Goal: Task Accomplishment & Management: Use online tool/utility

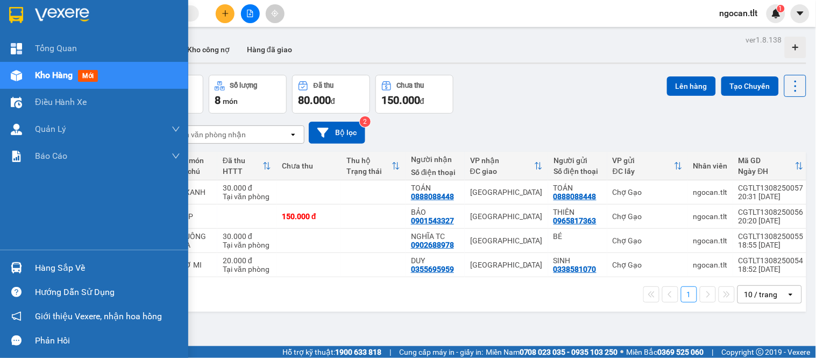
click at [24, 262] on div at bounding box center [16, 267] width 19 height 19
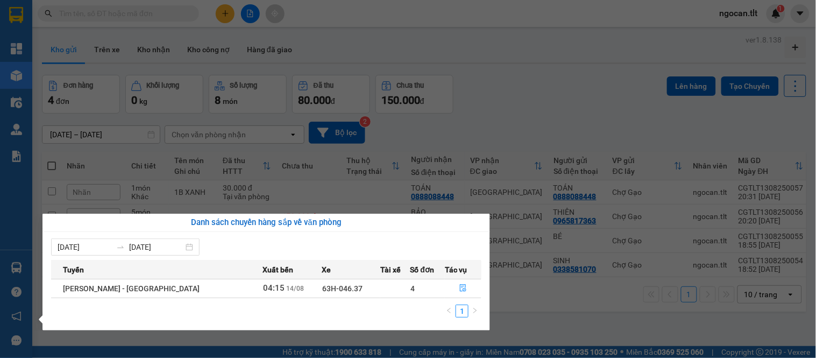
click at [558, 41] on section "Kết quả tìm kiếm ( 0 ) Bộ lọc Gửi 3 ngày gần nhất No Data ngocan.tlt 1 Tổng Qua…" at bounding box center [408, 179] width 816 height 358
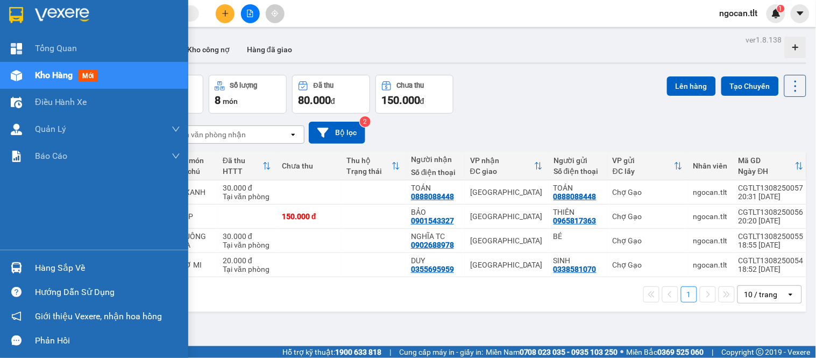
click at [11, 267] on img at bounding box center [16, 267] width 11 height 11
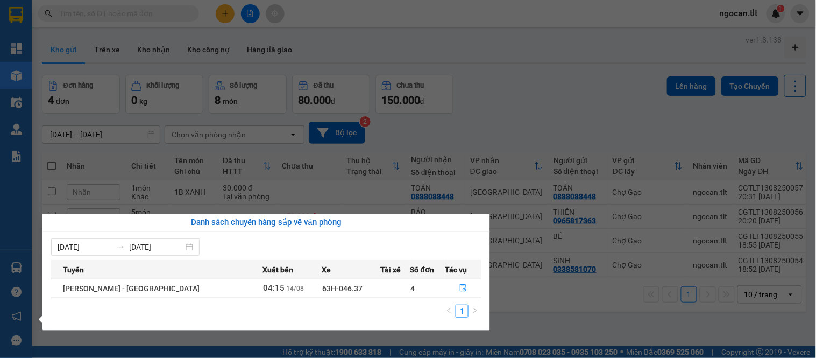
click at [518, 95] on section "Kết quả tìm kiếm ( 0 ) Bộ lọc Gửi 3 ngày gần nhất No Data ngocan.tlt 1 Tổng Qua…" at bounding box center [408, 179] width 816 height 358
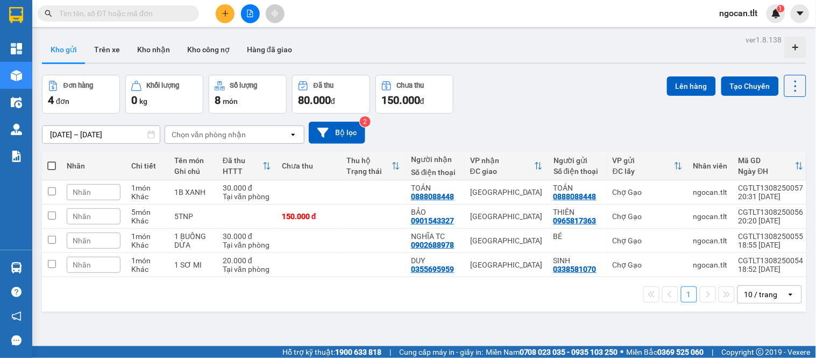
click at [505, 94] on div "Đơn hàng 4 đơn Khối lượng 0 kg Số lượng 8 món Đã thu 80.000 đ Chưa thu 150.000 …" at bounding box center [424, 94] width 765 height 39
click at [505, 93] on div "Đơn hàng 4 đơn Khối lượng 0 kg Số lượng 8 món Đã thu 80.000 đ Chưa thu 150.000 …" at bounding box center [424, 94] width 765 height 39
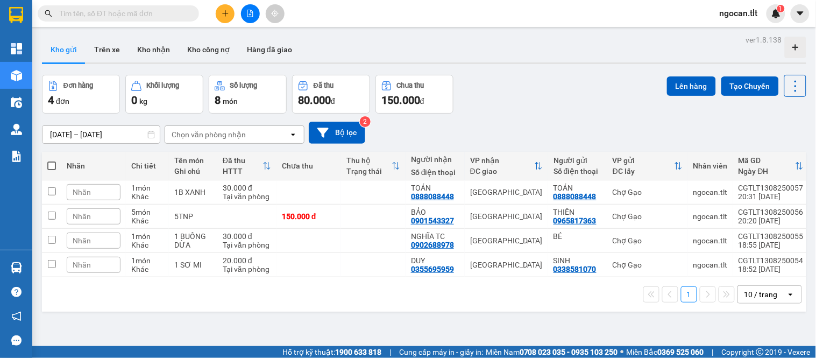
click at [505, 93] on div "Đơn hàng 4 đơn Khối lượng 0 kg Số lượng 8 món Đã thu 80.000 đ Chưa thu 150.000 …" at bounding box center [424, 94] width 765 height 39
click at [93, 20] on div "Kết quả tìm kiếm ( 0 ) Bộ lọc Gửi 3 ngày gần nhất No Data" at bounding box center [105, 13] width 210 height 19
click at [93, 20] on span at bounding box center [118, 13] width 161 height 16
click at [133, 15] on input "text" at bounding box center [122, 14] width 127 height 12
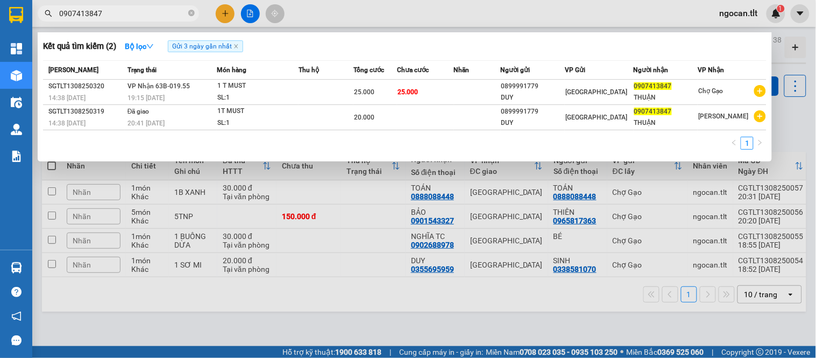
type input "0907413847"
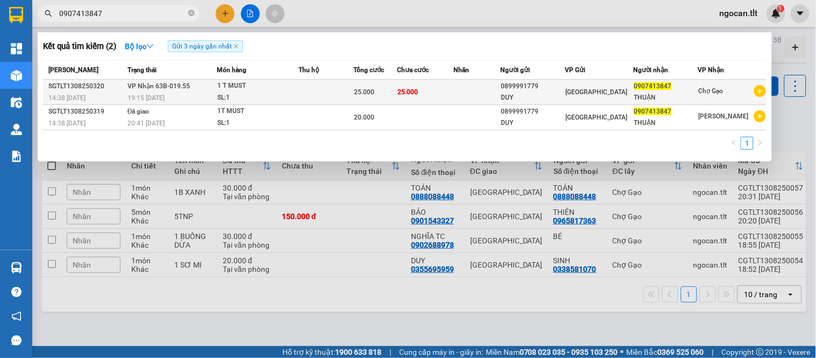
click at [224, 93] on div "SL: 1" at bounding box center [257, 98] width 81 height 12
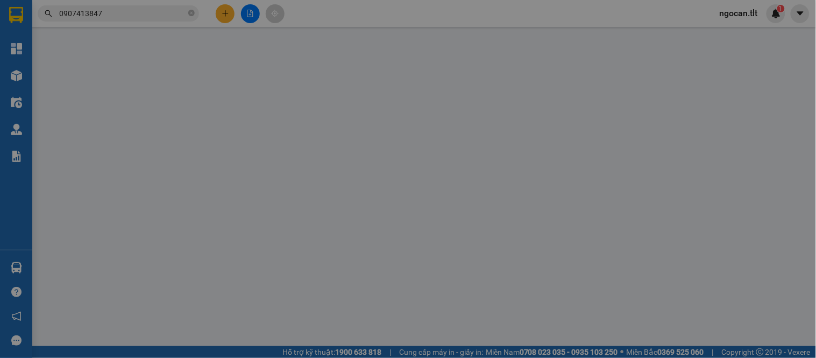
type input "0899991779"
type input "DUY"
type input "0907413847"
type input "THUẬN"
type input "25.000"
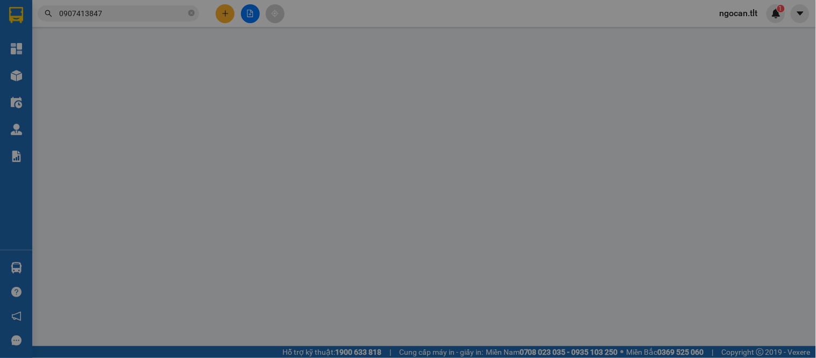
type input "25.000"
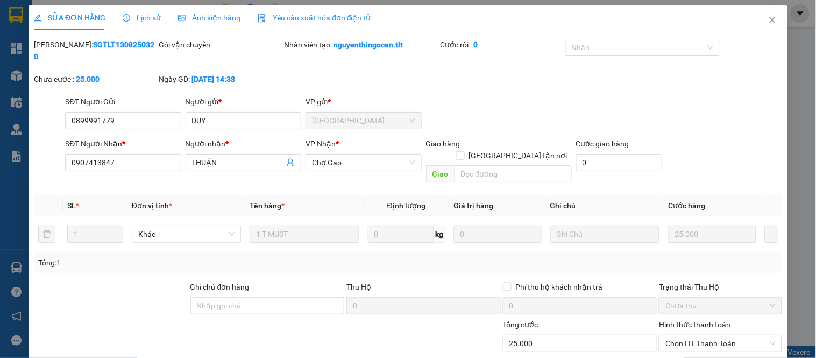
click at [140, 22] on span "Lịch sử" at bounding box center [142, 17] width 38 height 9
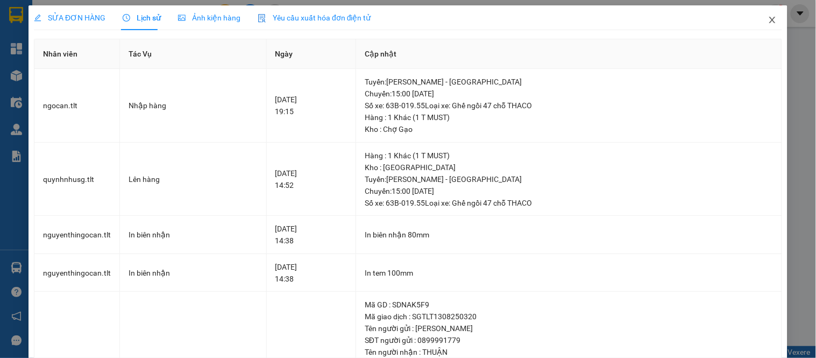
click at [758, 19] on span "Close" at bounding box center [773, 20] width 30 height 30
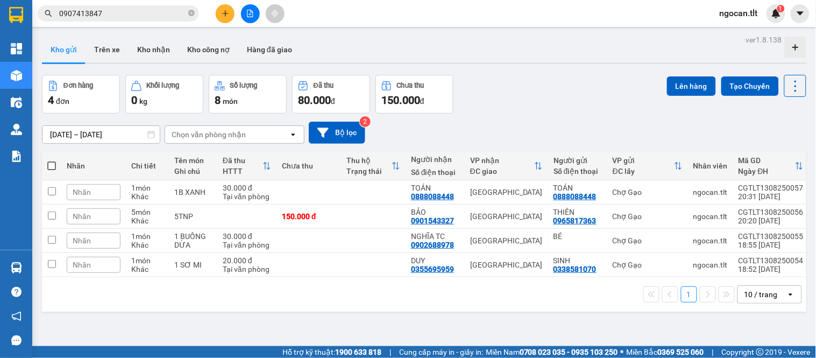
click at [119, 15] on input "0907413847" at bounding box center [122, 14] width 127 height 12
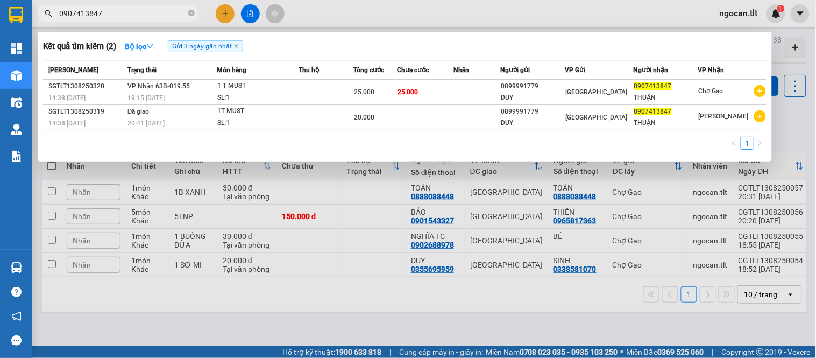
click at [241, 47] on span "Gửi 3 ngày gần nhất" at bounding box center [205, 46] width 75 height 12
click at [239, 46] on icon "close" at bounding box center [236, 46] width 5 height 5
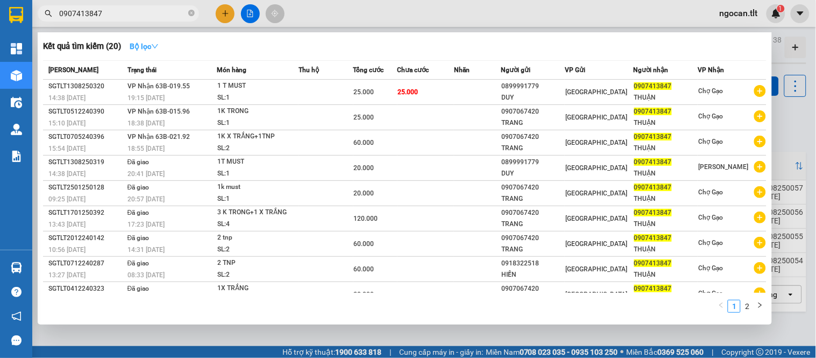
click at [152, 54] on button "Bộ lọc" at bounding box center [144, 46] width 46 height 17
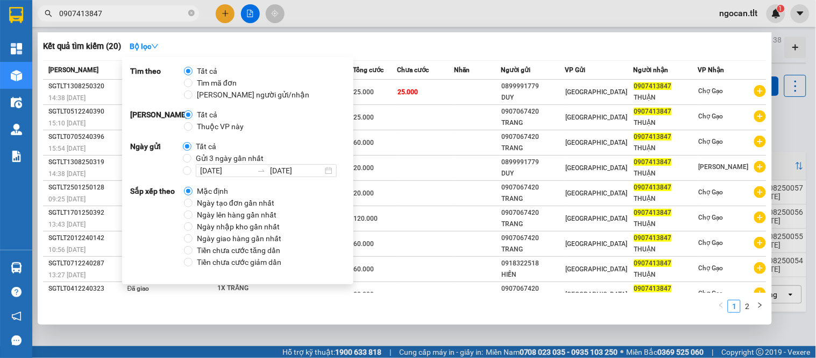
click at [192, 159] on span "Gửi 3 ngày gần nhất" at bounding box center [230, 158] width 76 height 12
click at [192, 159] on input "Gửi 3 ngày gần nhất" at bounding box center [187, 158] width 9 height 9
radio input "true"
radio input "false"
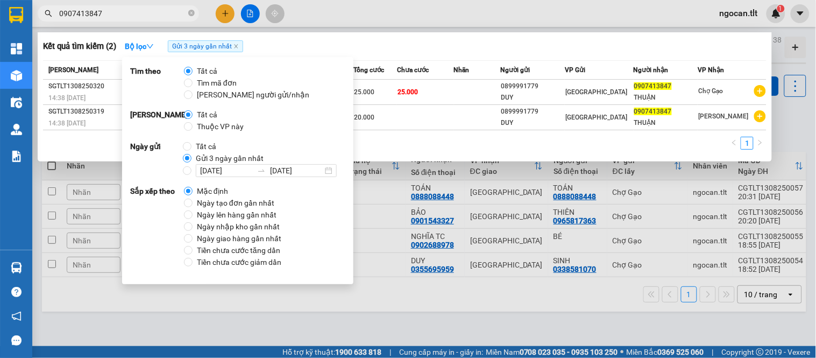
click at [735, 178] on div at bounding box center [408, 179] width 816 height 358
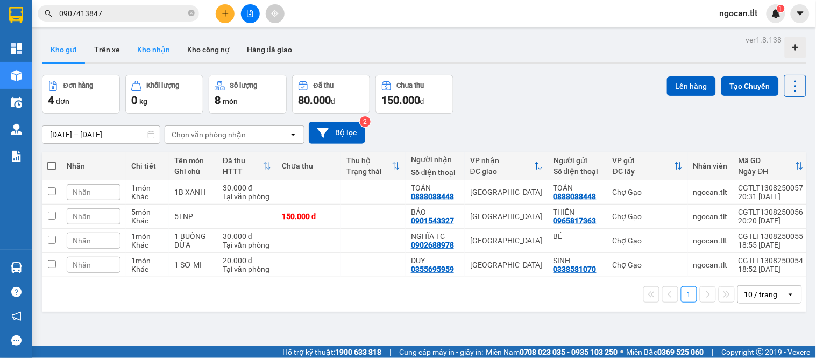
click at [149, 43] on button "Kho nhận" at bounding box center [154, 50] width 50 height 26
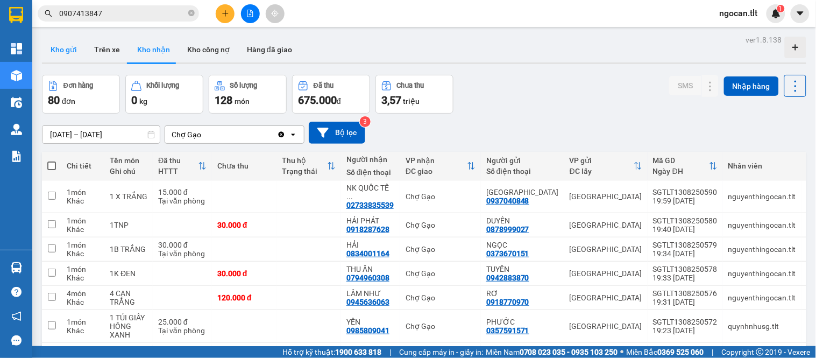
click at [73, 53] on button "Kho gửi" at bounding box center [64, 50] width 44 height 26
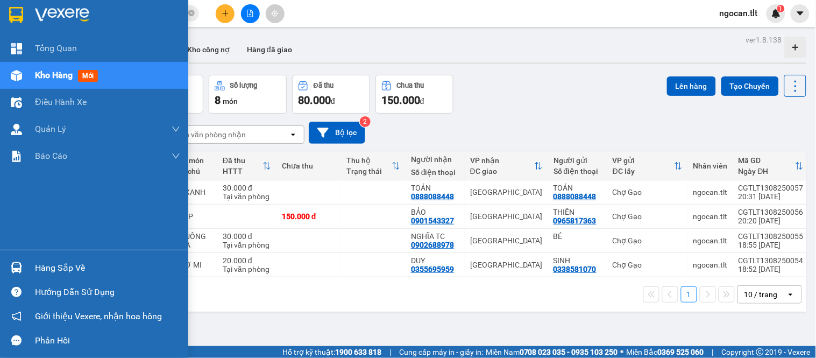
click at [0, 263] on div "Hàng sắp về" at bounding box center [94, 268] width 188 height 24
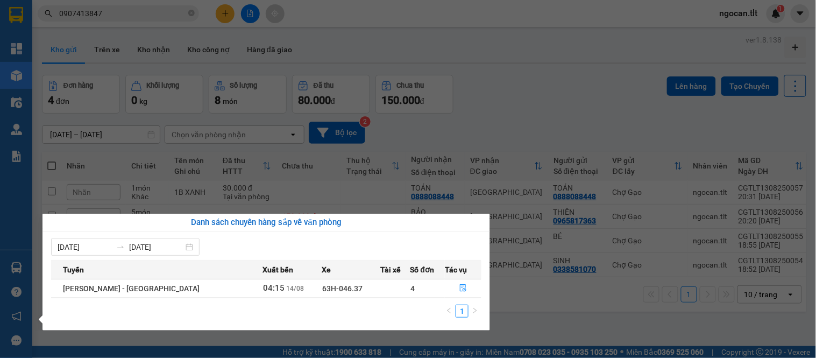
click at [563, 296] on section "Kết quả tìm kiếm ( 2 ) Bộ lọc Gửi 3 ngày gần nhất Mã ĐH Trạng thái Món hàng Thu…" at bounding box center [408, 179] width 816 height 358
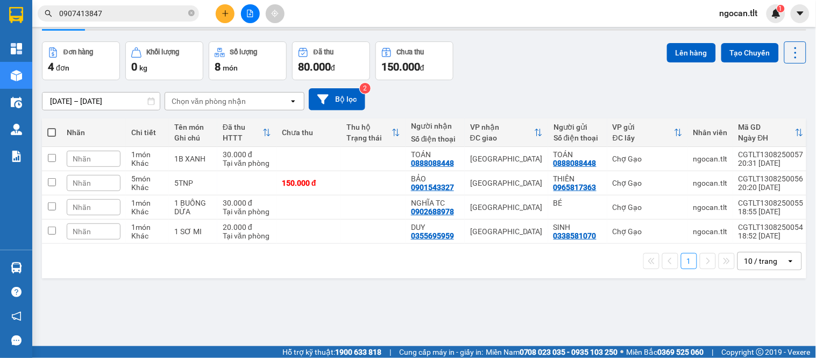
scroll to position [50, 0]
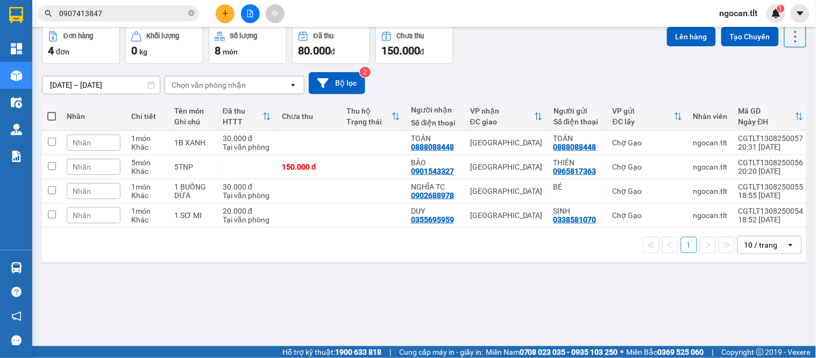
click at [119, 9] on input "0907413847" at bounding box center [122, 14] width 127 height 12
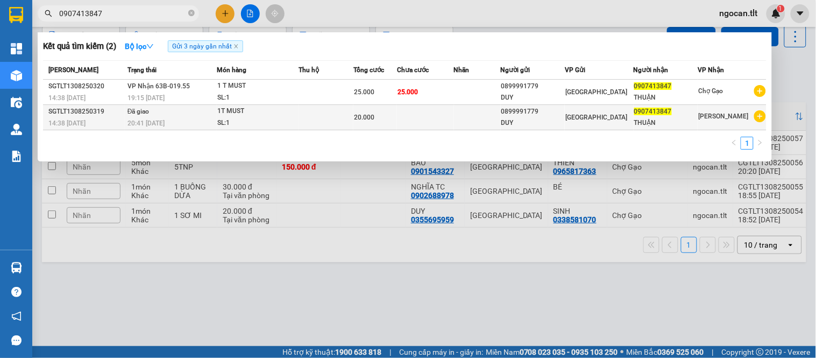
click at [167, 115] on td "Đã giao 20:41 - 13/08" at bounding box center [171, 117] width 93 height 25
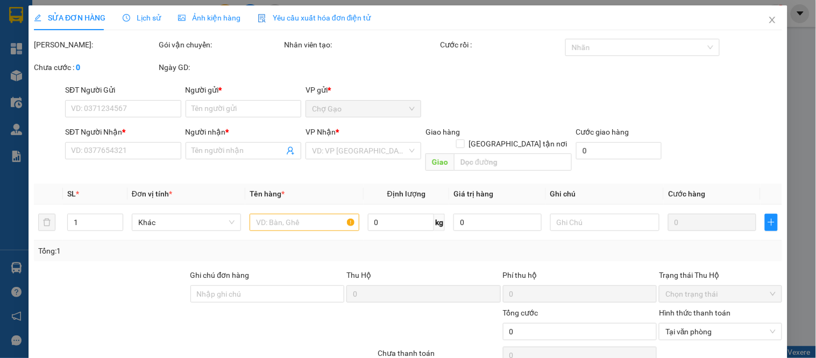
type input "0899991779"
type input "DUY"
type input "0907413847"
type input "THUẬN"
type input "20.000"
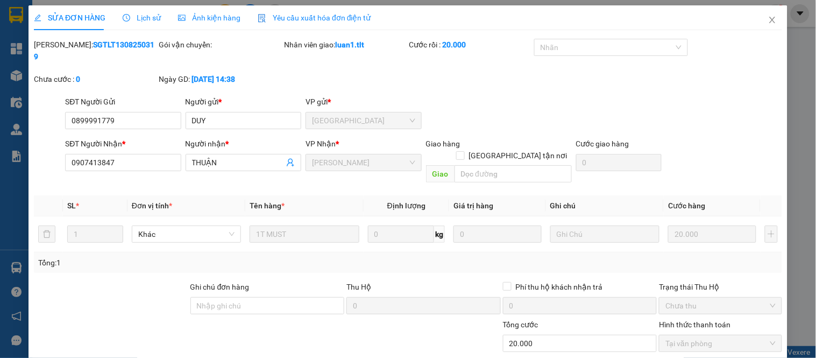
click at [152, 23] on div "Lịch sử" at bounding box center [142, 18] width 38 height 12
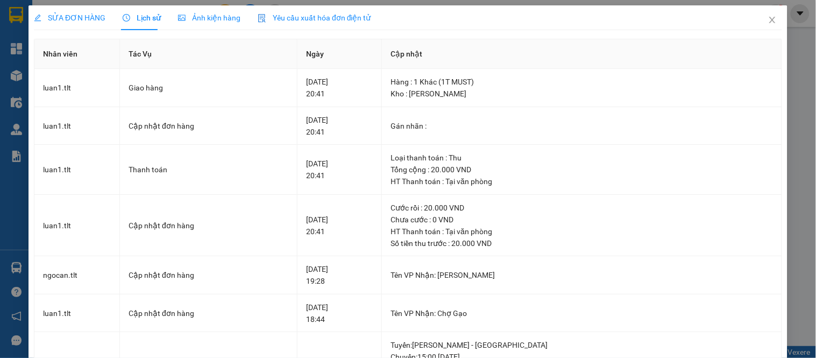
click at [87, 23] on div "SỬA ĐƠN HÀNG" at bounding box center [70, 18] width 72 height 12
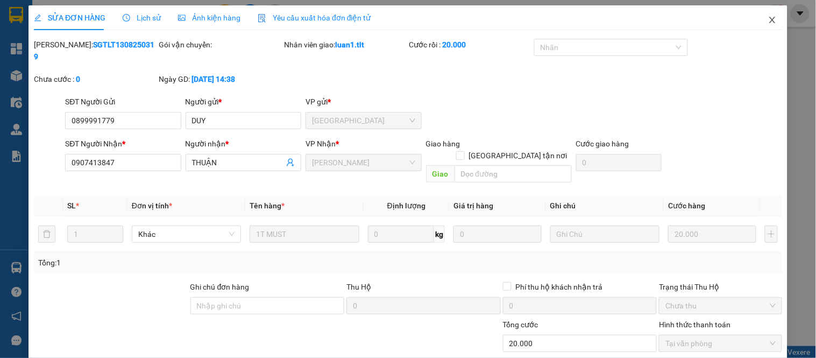
click at [768, 19] on icon "close" at bounding box center [772, 20] width 9 height 9
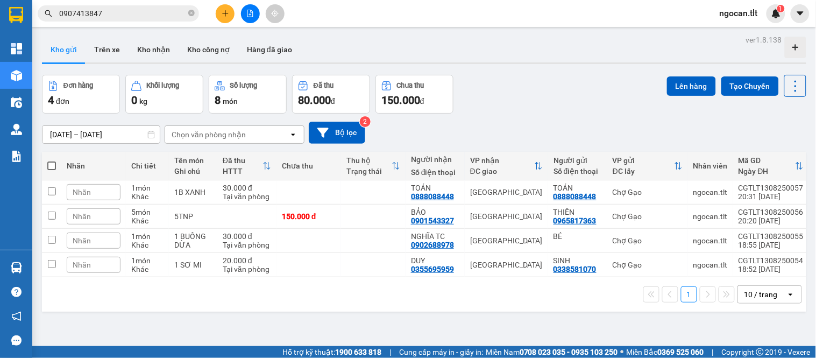
click at [416, 291] on div "1 10 / trang open" at bounding box center [424, 294] width 756 height 18
click at [147, 4] on div "Kết quả tìm kiếm ( 2 ) Bộ lọc Gửi 3 ngày gần nhất Mã ĐH Trạng thái Món hàng Thu…" at bounding box center [105, 13] width 210 height 19
click at [143, 6] on div "Kết quả tìm kiếm ( 2 ) Bộ lọc Gửi 3 ngày gần nhất Mã ĐH Trạng thái Món hàng Thu…" at bounding box center [105, 13] width 210 height 19
click at [139, 6] on span "0907413847" at bounding box center [118, 13] width 161 height 16
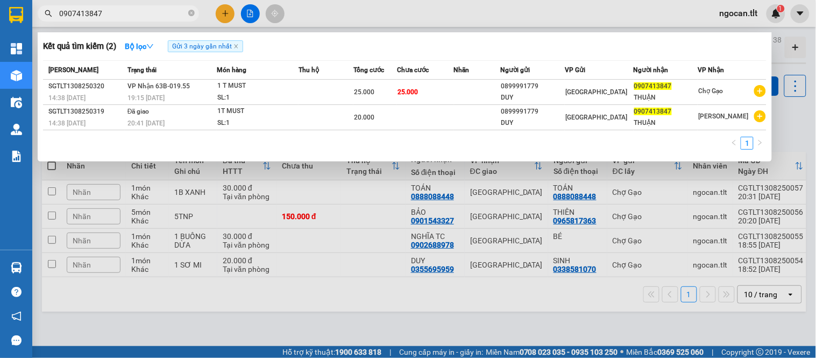
click at [137, 8] on input "0907413847" at bounding box center [122, 14] width 127 height 12
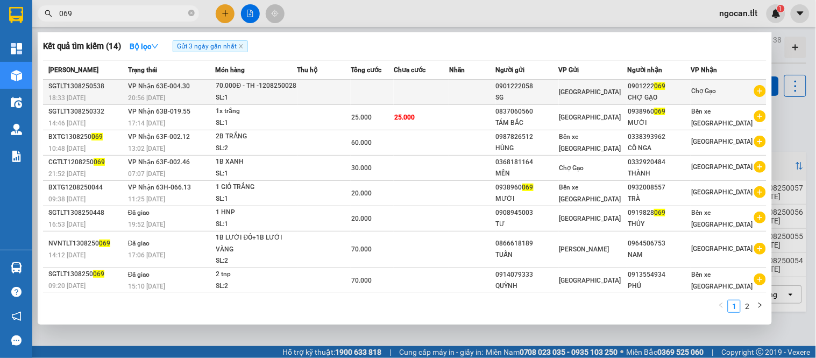
type input "069"
click at [524, 95] on div "SG" at bounding box center [527, 97] width 62 height 11
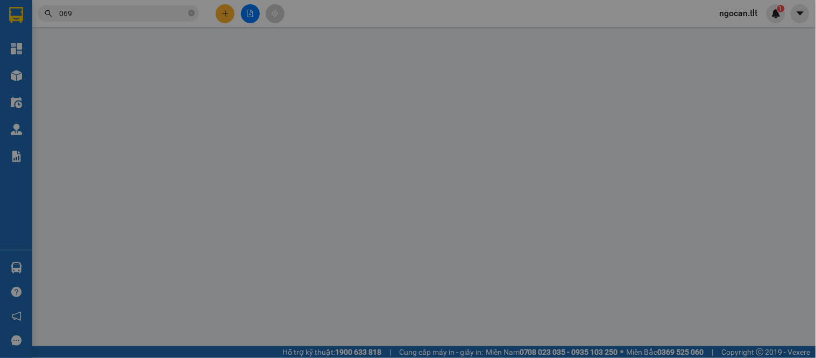
type input "0901222058"
type input "SG"
type input "0901222069"
type input "CHỢ GẠO"
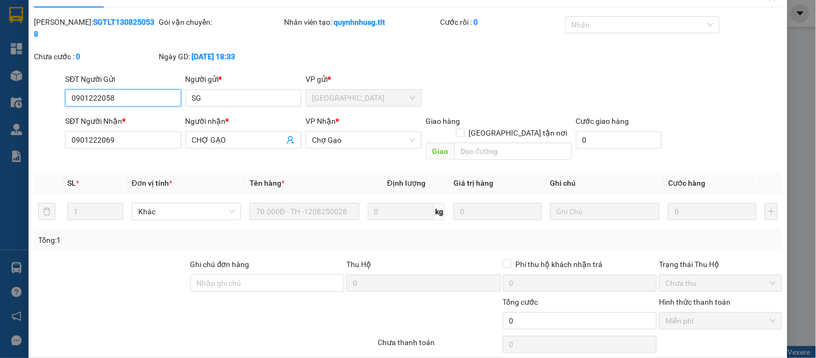
scroll to position [42, 0]
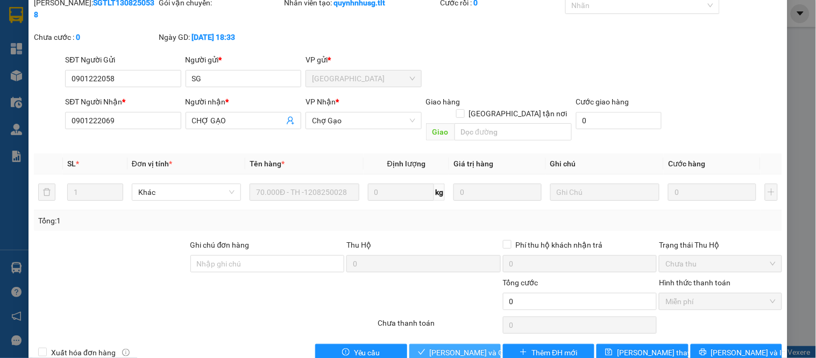
click at [461, 347] on span "Lưu và Giao hàng" at bounding box center [481, 353] width 103 height 12
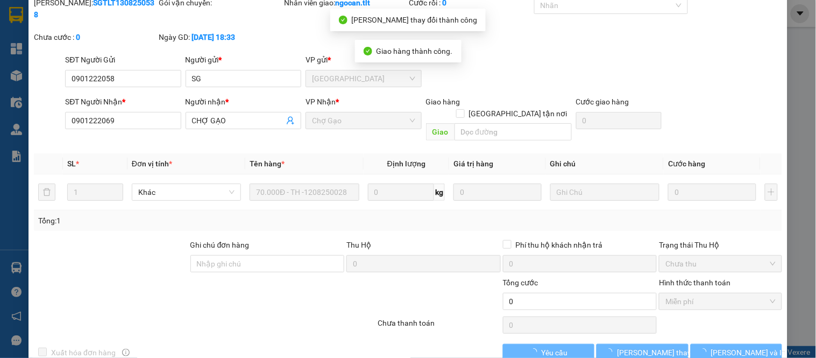
scroll to position [0, 0]
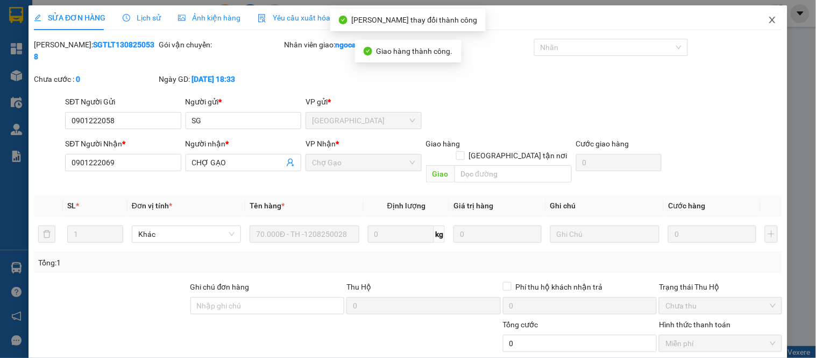
click at [758, 17] on span "Close" at bounding box center [773, 20] width 30 height 30
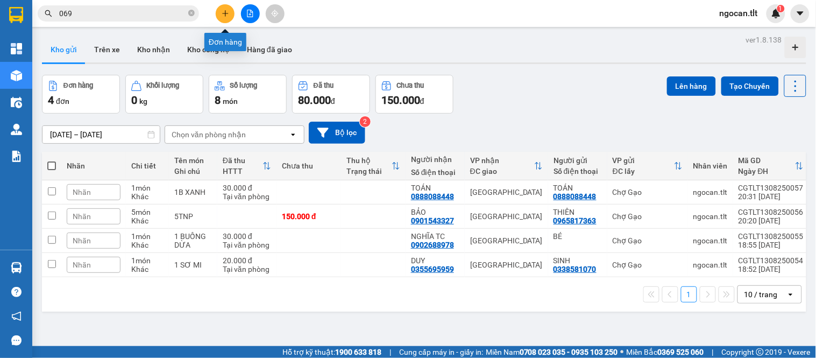
click at [220, 11] on button at bounding box center [225, 13] width 19 height 19
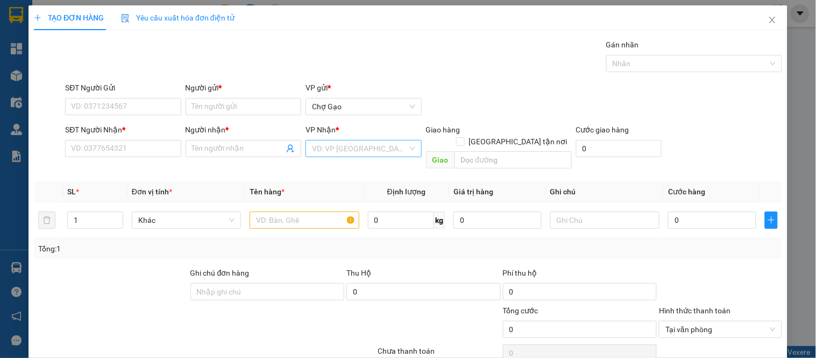
click at [343, 147] on input "search" at bounding box center [359, 148] width 95 height 16
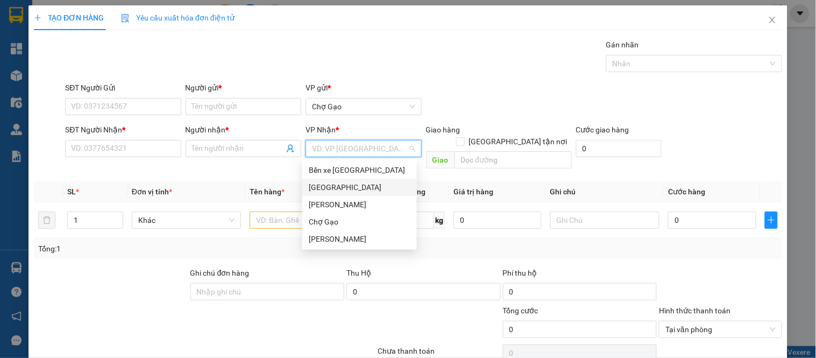
click at [339, 187] on div "[GEOGRAPHIC_DATA]" at bounding box center [360, 187] width 102 height 12
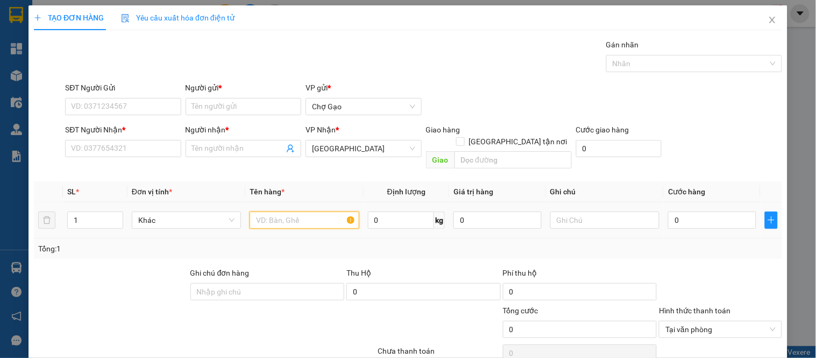
click at [260, 215] on input "text" at bounding box center [304, 219] width 109 height 17
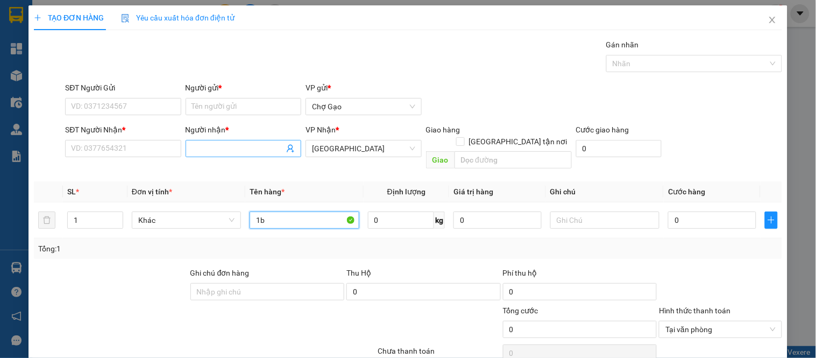
type input "1"
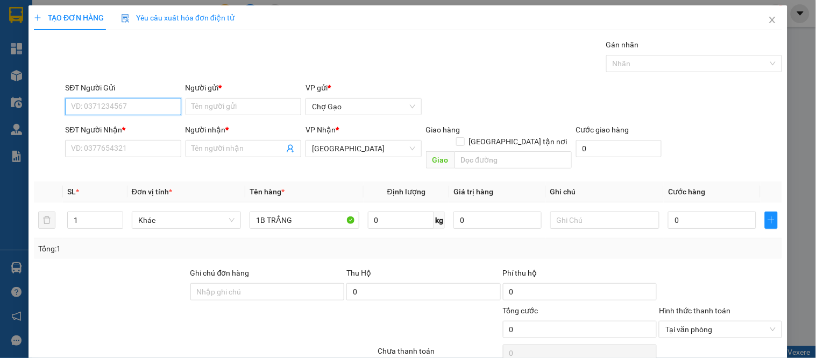
click at [101, 109] on input "SĐT Người Gửi" at bounding box center [123, 106] width 116 height 17
click at [167, 110] on input "SĐT Người Gửi" at bounding box center [123, 106] width 116 height 17
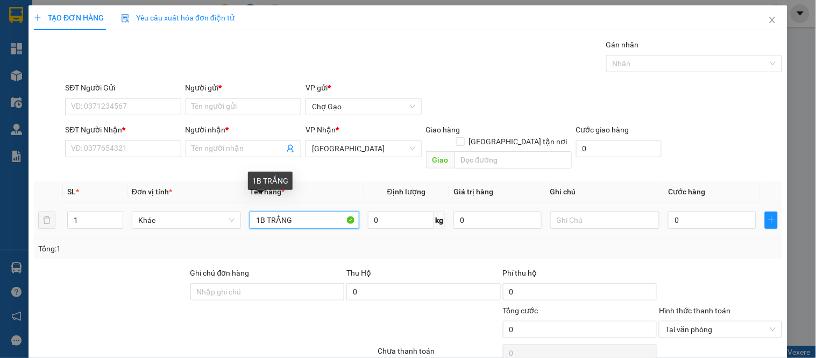
click at [325, 211] on input "1B TRẮNG" at bounding box center [304, 219] width 109 height 17
type input "1B TRẮNG"
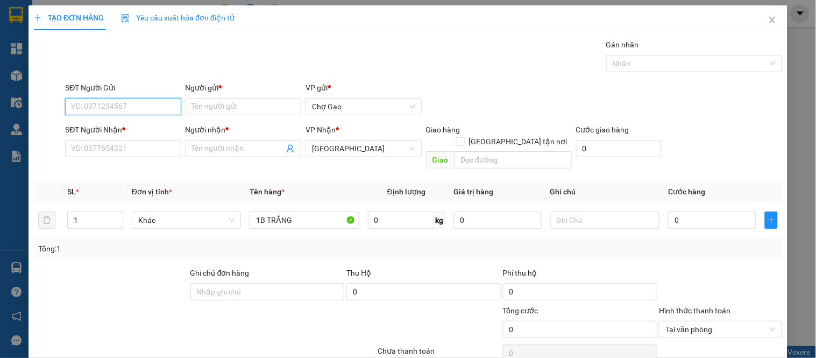
click at [146, 108] on input "SĐT Người Gửi" at bounding box center [123, 106] width 116 height 17
click at [137, 132] on div "0765561827 - MẸ HỮU" at bounding box center [130, 128] width 118 height 12
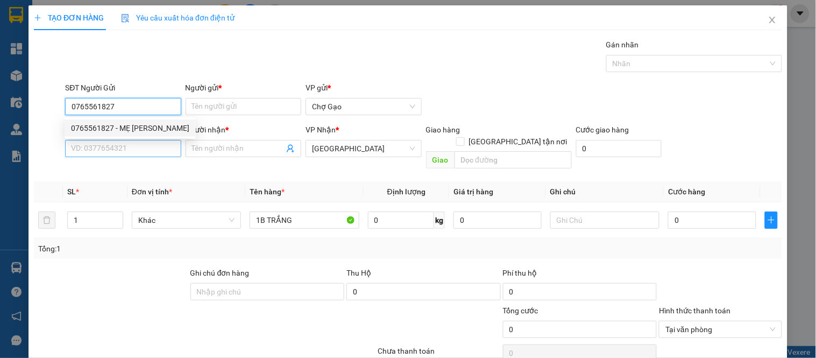
type input "0765561827"
click at [138, 142] on input "SĐT Người Nhận *" at bounding box center [123, 148] width 116 height 17
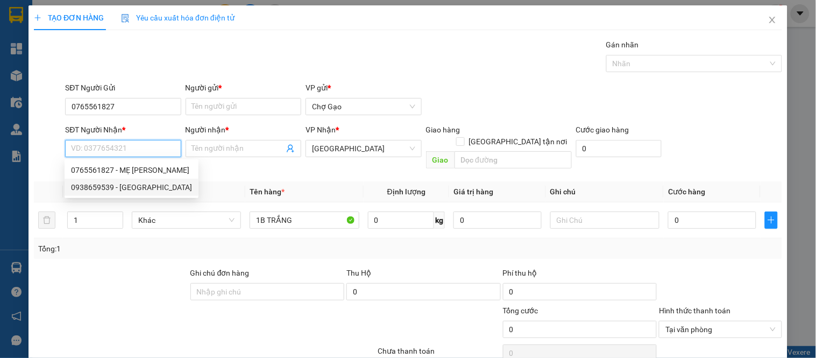
click at [142, 187] on div "0938659539 - NGA" at bounding box center [131, 187] width 121 height 12
type input "0938659539"
type input "NGA"
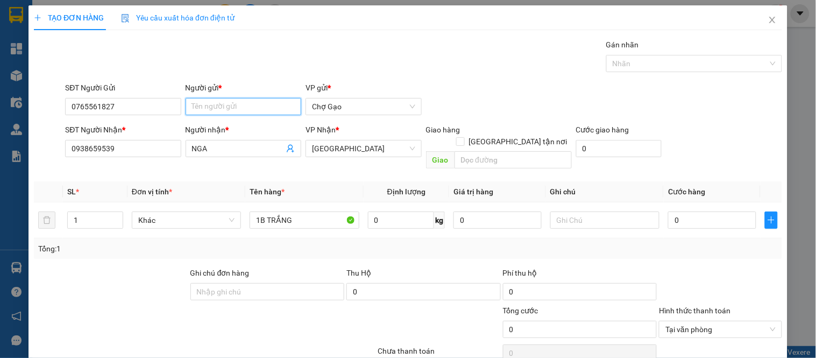
click at [206, 105] on input "Người gửi *" at bounding box center [244, 106] width 116 height 17
click at [232, 99] on input "MẸ" at bounding box center [244, 106] width 116 height 17
click at [266, 114] on input "MẸ HỮU G" at bounding box center [244, 106] width 116 height 17
type input "MẸ HỮU"
click at [693, 211] on input "0" at bounding box center [712, 219] width 88 height 17
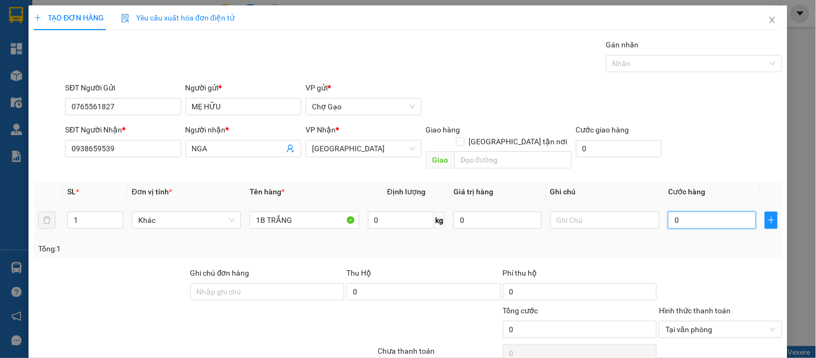
type input "5"
type input "55"
type input "55.000"
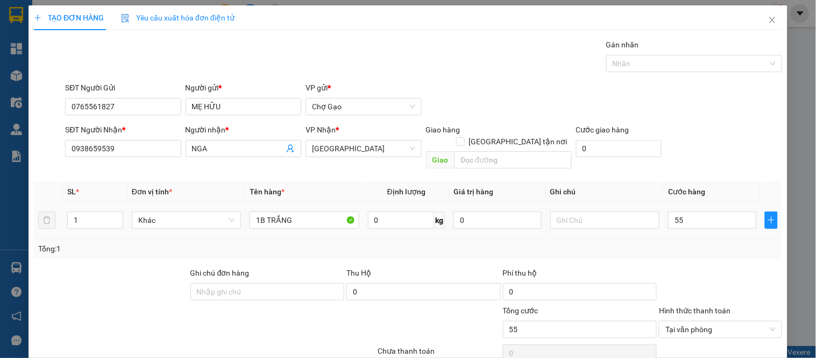
type input "55.000"
click at [687, 245] on div "Tổng: 1" at bounding box center [408, 248] width 749 height 20
click at [302, 211] on input "1B TRẮNG" at bounding box center [304, 219] width 109 height 17
type input "1B TRẮNG+1TNP"
drag, startPoint x: 99, startPoint y: 214, endPoint x: 0, endPoint y: 202, distance: 99.7
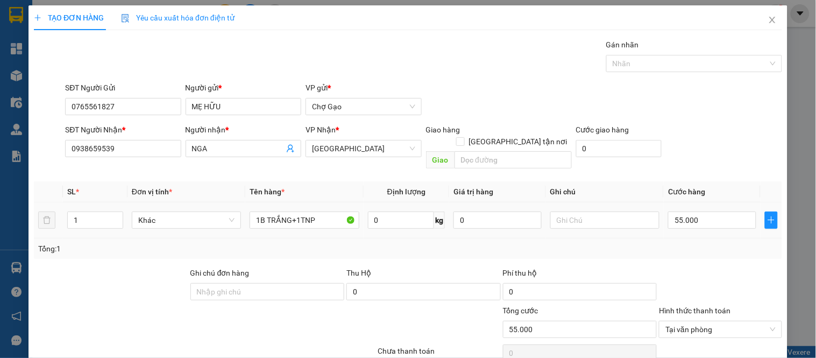
click at [56, 206] on tr "1 Khác 1B TRẮNG+1TNP 0 kg 0 55.000" at bounding box center [408, 220] width 749 height 36
type input "2"
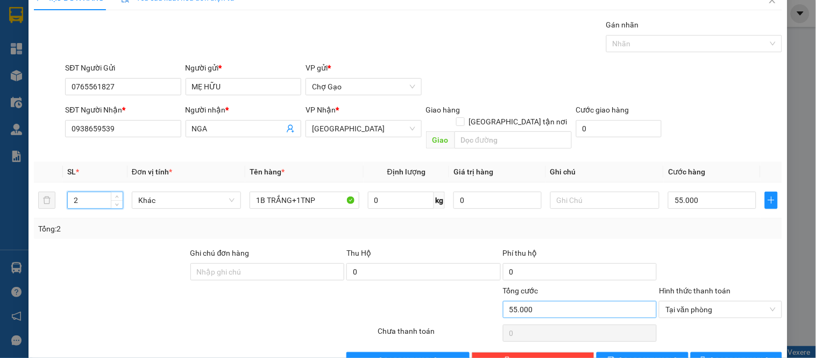
scroll to position [40, 0]
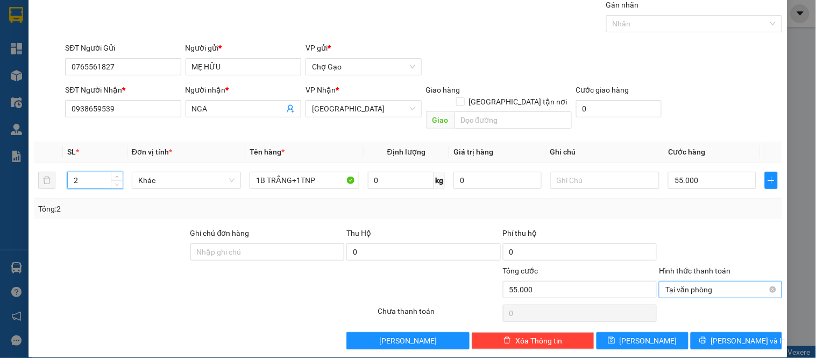
type input "55.000"
type input "2"
click at [757, 332] on button "Lưu và In" at bounding box center [736, 340] width 91 height 17
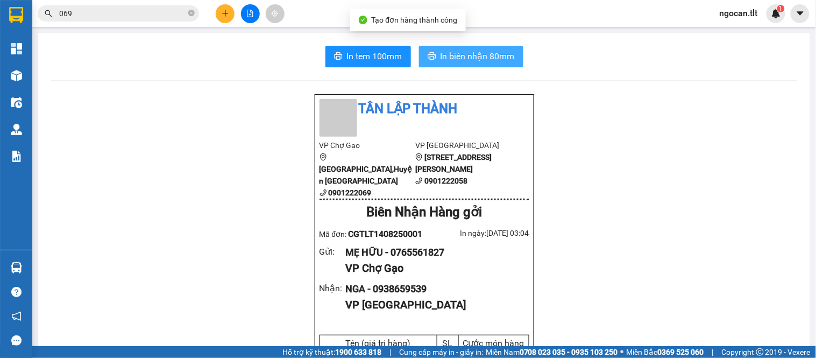
drag, startPoint x: 485, startPoint y: 51, endPoint x: 482, endPoint y: 57, distance: 7.5
click at [482, 57] on span "In biên nhận 80mm" at bounding box center [478, 56] width 74 height 13
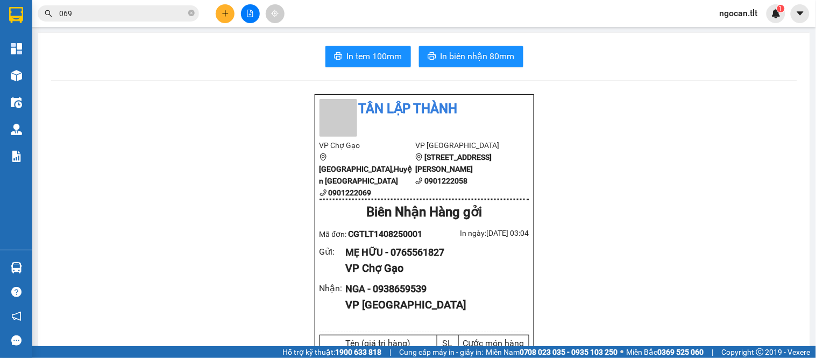
click at [11, 20] on img at bounding box center [16, 15] width 14 height 16
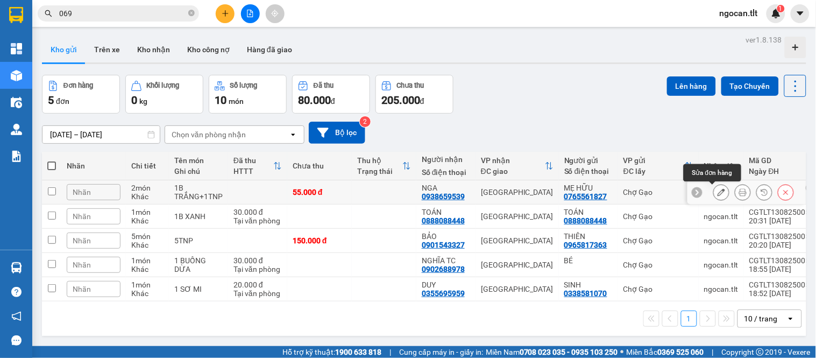
click at [714, 193] on button at bounding box center [721, 192] width 15 height 19
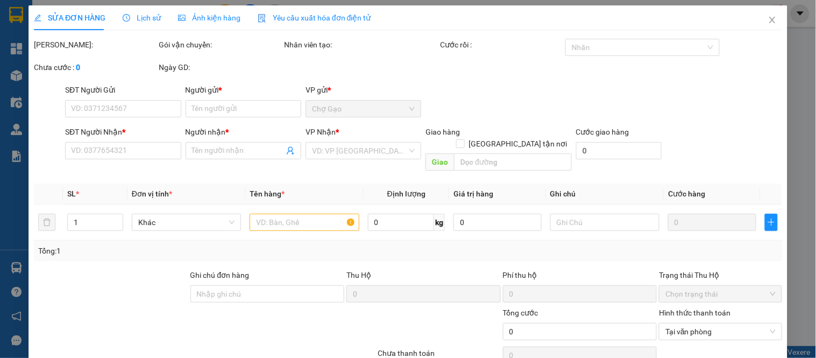
type input "0765561827"
type input "MẸ HỮU"
type input "0938659539"
type input "NGA"
type input "55.000"
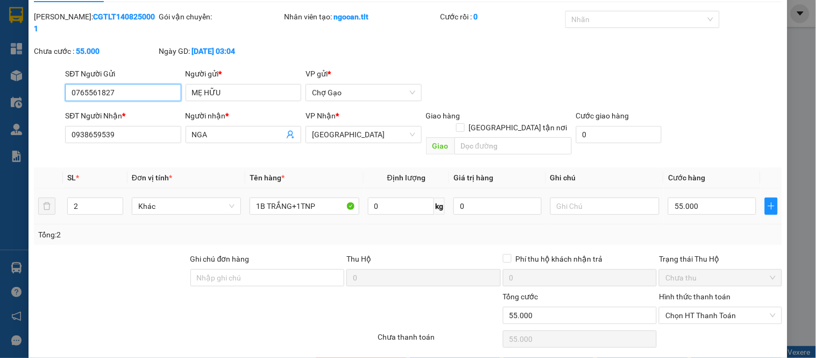
scroll to position [42, 0]
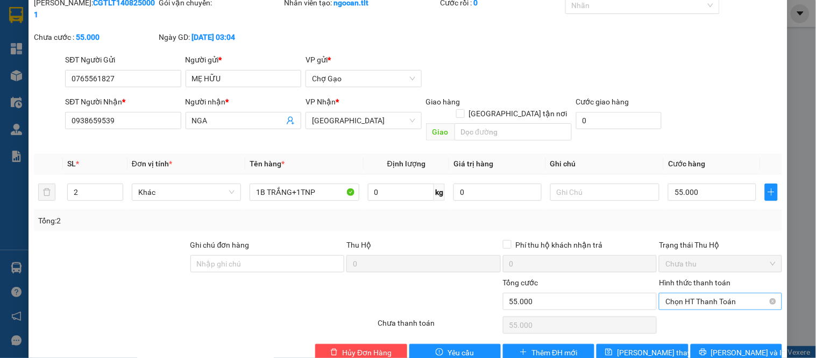
drag, startPoint x: 696, startPoint y: 259, endPoint x: 693, endPoint y: 277, distance: 17.5
click at [694, 277] on div "Hình thức thanh toán" at bounding box center [720, 285] width 123 height 16
click at [693, 293] on span "Chọn HT Thanh Toán" at bounding box center [721, 301] width 110 height 16
click at [682, 299] on div "Tại văn phòng" at bounding box center [714, 299] width 109 height 12
type input "0"
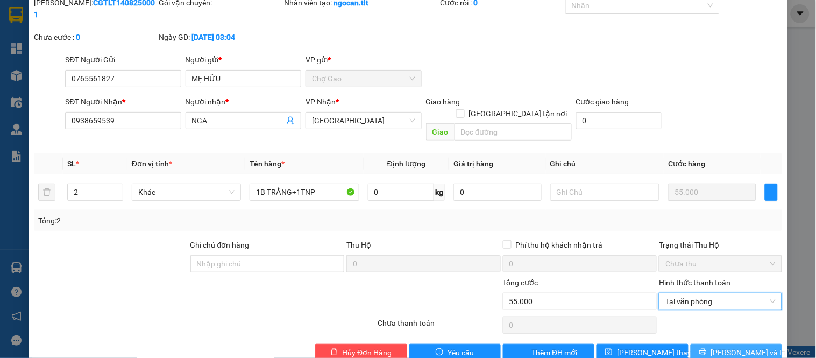
click at [700, 344] on button "Lưu và In" at bounding box center [736, 352] width 91 height 17
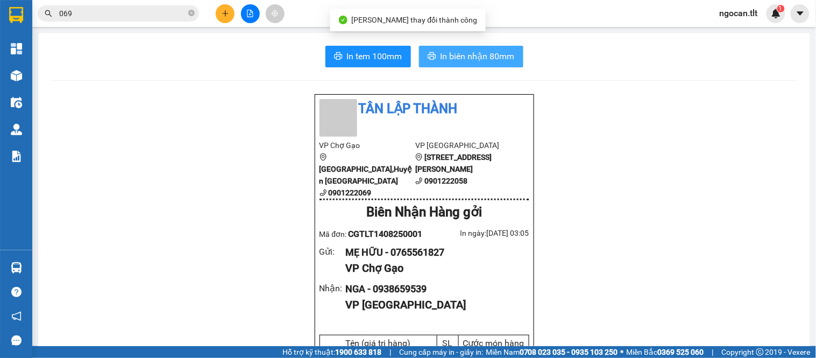
click at [442, 46] on button "In biên nhận 80mm" at bounding box center [471, 57] width 104 height 22
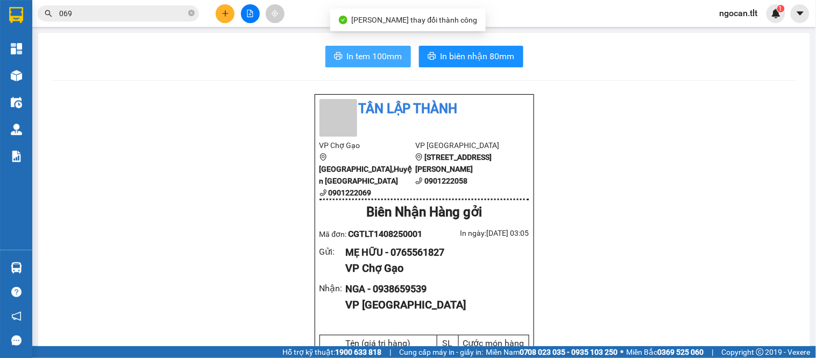
click at [386, 58] on span "In tem 100mm" at bounding box center [374, 56] width 55 height 13
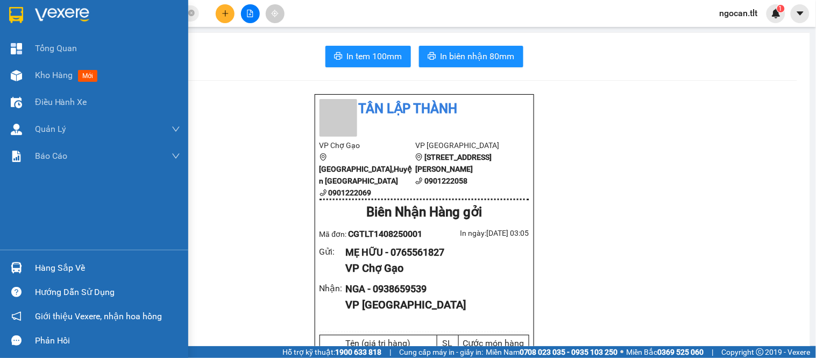
click at [1, 26] on div at bounding box center [94, 17] width 188 height 35
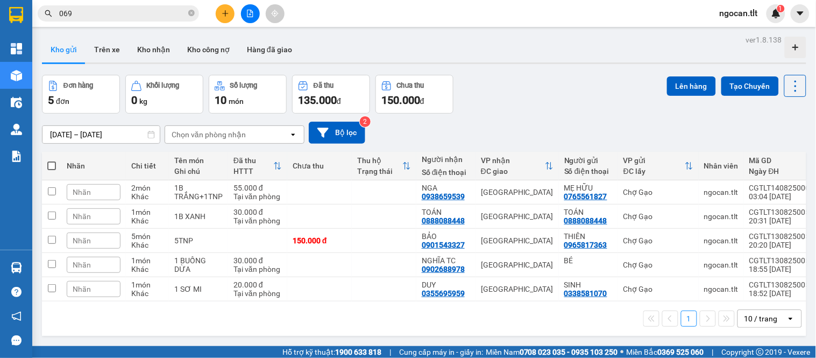
click at [272, 316] on div "1 10 / trang open" at bounding box center [424, 318] width 756 height 18
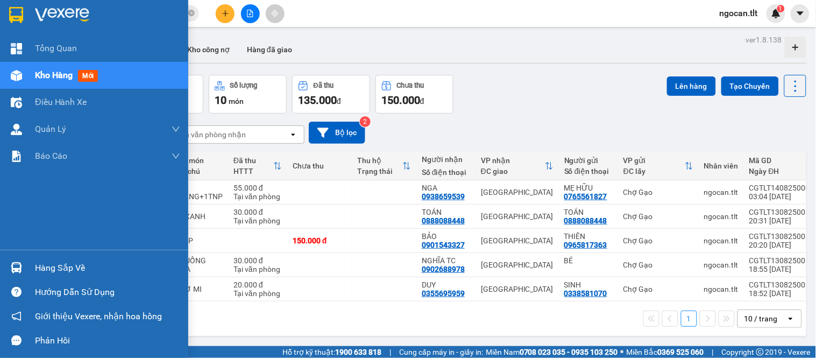
click at [9, 261] on div at bounding box center [16, 267] width 19 height 19
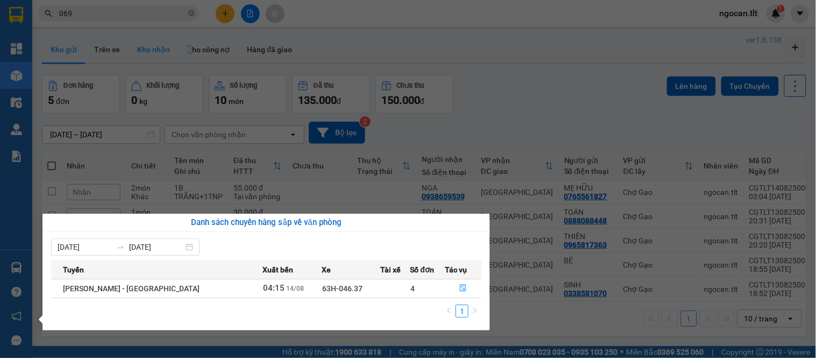
drag, startPoint x: 189, startPoint y: 52, endPoint x: 168, endPoint y: 51, distance: 21.0
click at [175, 51] on section "Kết quả tìm kiếm ( 14 ) Bộ lọc Gửi 3 ngày gần nhất Mã ĐH Trạng thái Món hàng Th…" at bounding box center [408, 179] width 816 height 358
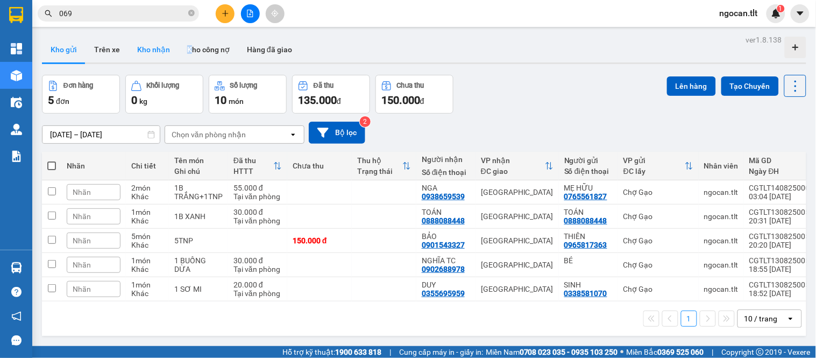
click at [144, 53] on button "Kho nhận" at bounding box center [154, 50] width 50 height 26
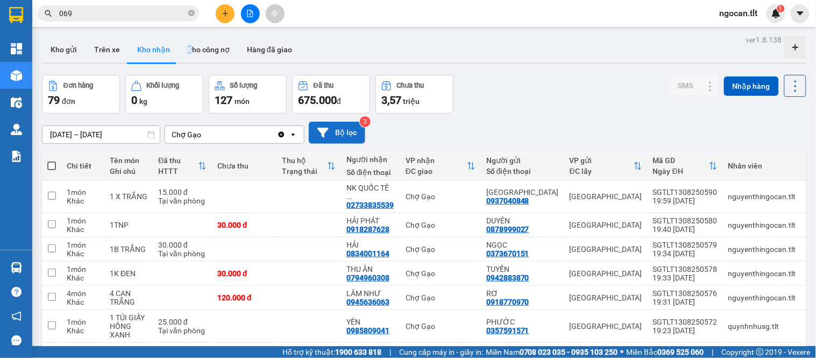
scroll to position [133, 0]
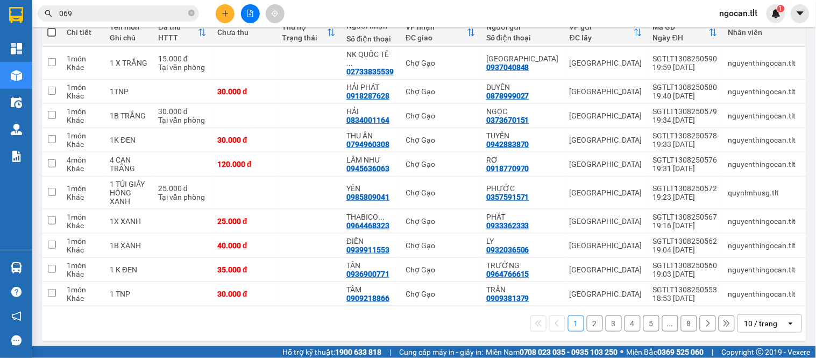
click at [752, 321] on div "10 / trang" at bounding box center [761, 323] width 33 height 11
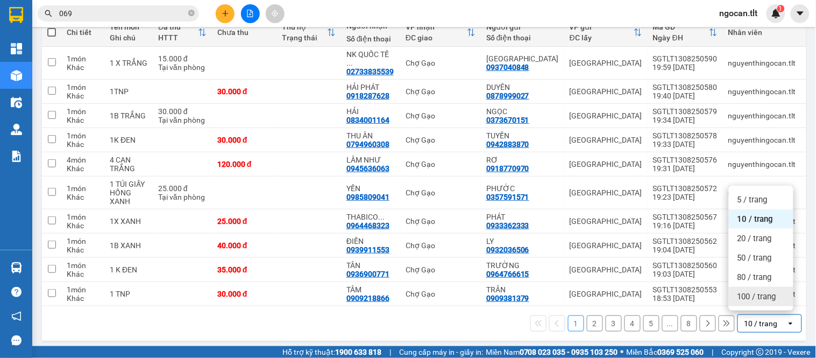
click at [757, 303] on div "100 / trang" at bounding box center [761, 296] width 65 height 19
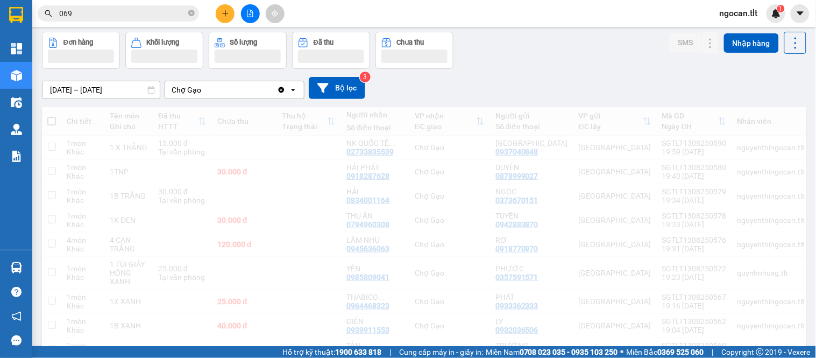
scroll to position [0, 0]
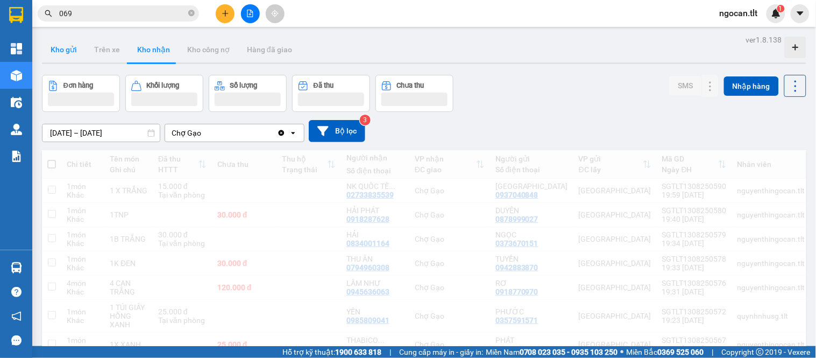
click at [71, 47] on button "Kho gửi" at bounding box center [64, 50] width 44 height 26
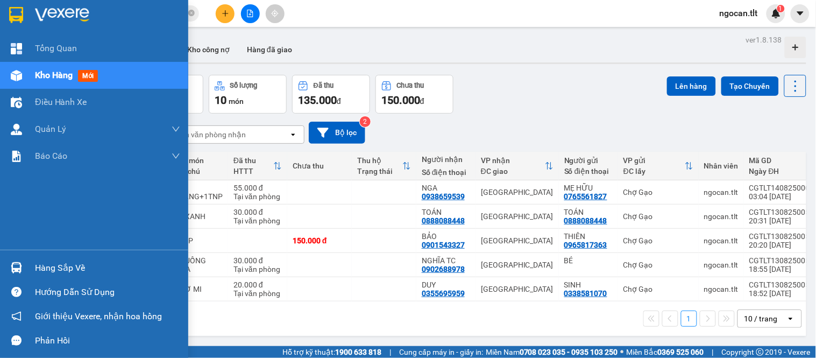
click at [2, 269] on div "Hàng sắp về" at bounding box center [94, 268] width 188 height 24
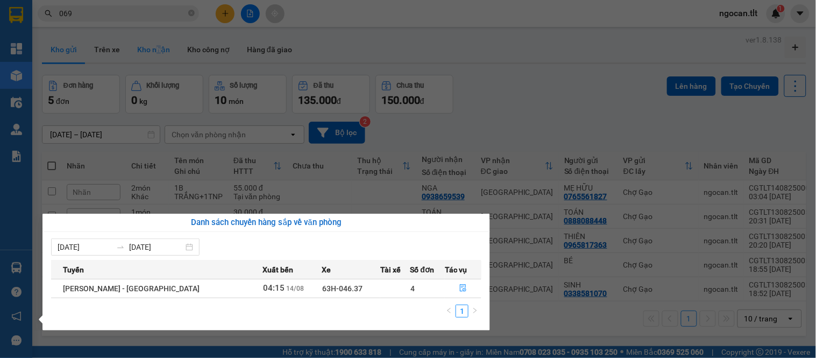
click at [156, 60] on section "Kết quả tìm kiếm ( 14 ) Bộ lọc Gửi 3 ngày gần nhất Mã ĐH Trạng thái Món hàng Th…" at bounding box center [408, 179] width 816 height 358
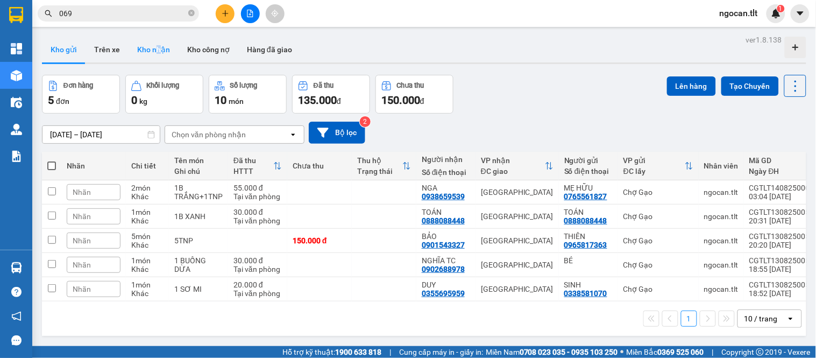
click at [156, 60] on button "Kho nhận" at bounding box center [154, 50] width 50 height 26
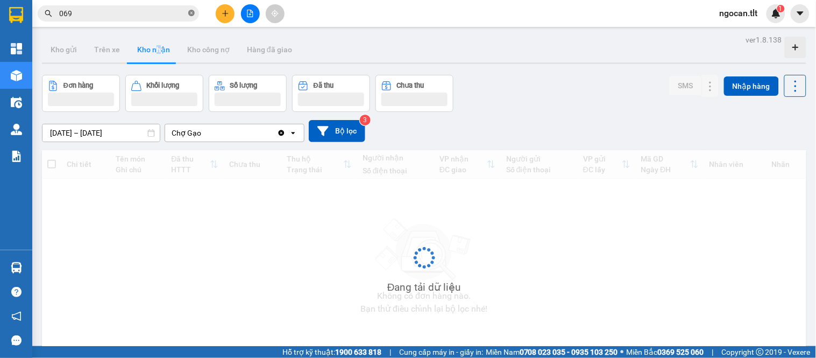
click at [190, 9] on span at bounding box center [191, 14] width 6 height 10
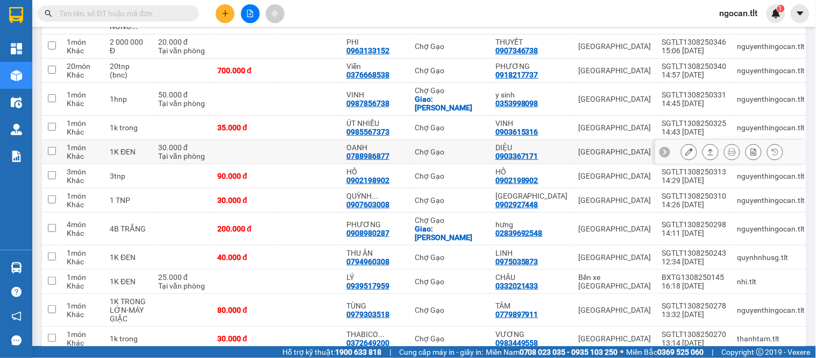
scroll to position [1096, 0]
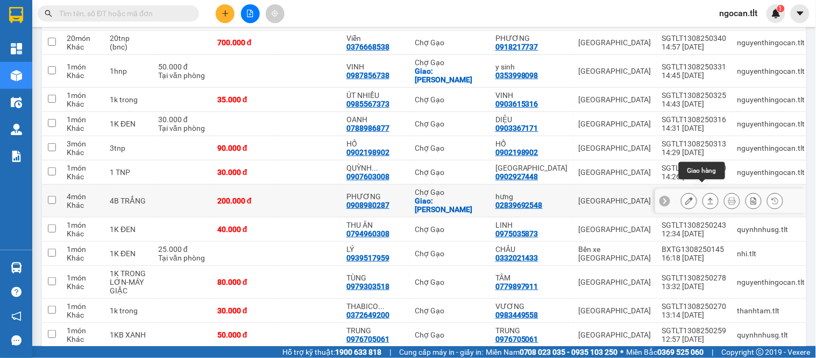
click at [686, 197] on icon at bounding box center [690, 201] width 8 height 8
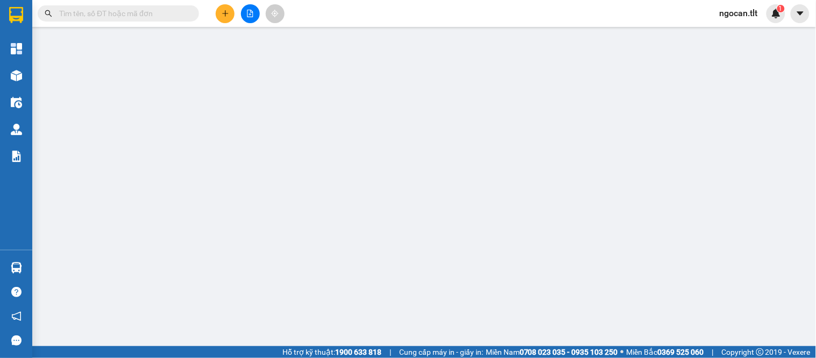
type input "02839692548"
type input "hưng"
type input "0908980287"
type input "PHƯƠNG"
checkbox input "true"
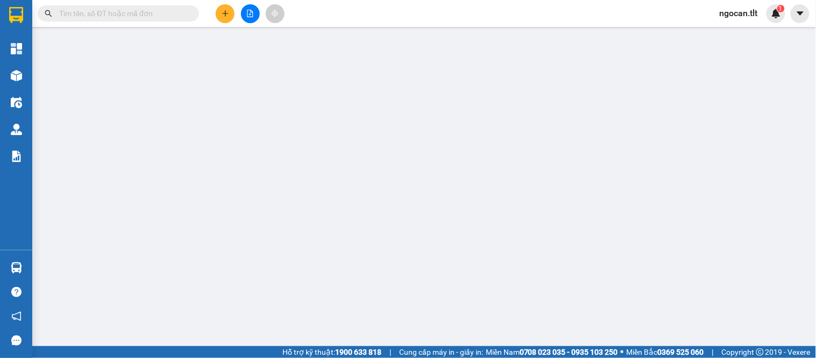
type input "QUAN THỌ"
type input "200.000"
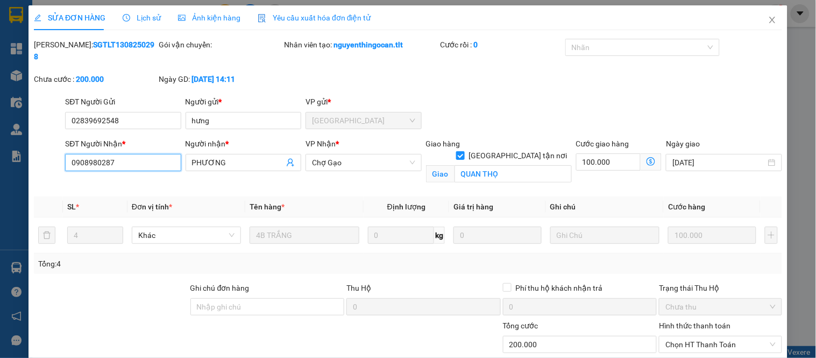
click at [175, 154] on input "0908980287" at bounding box center [123, 162] width 116 height 17
click at [764, 12] on span "Close" at bounding box center [773, 20] width 30 height 30
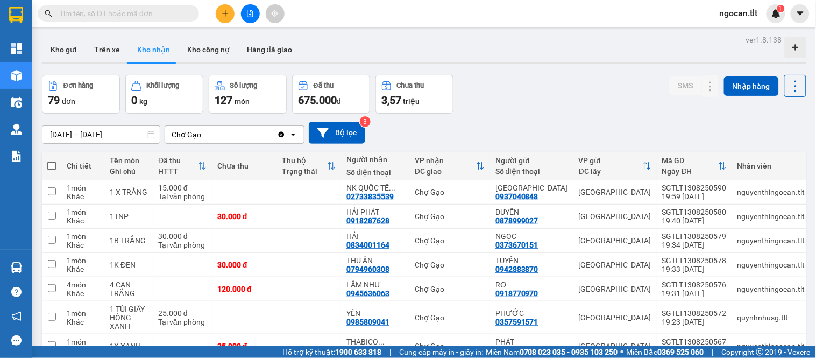
click at [130, 10] on input "text" at bounding box center [122, 14] width 127 height 12
paste input "0908980287"
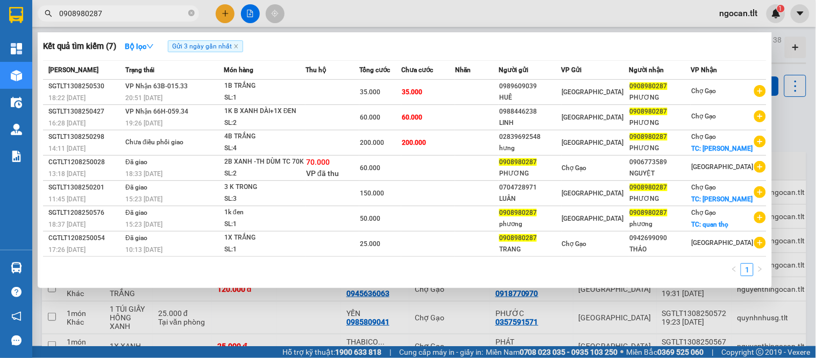
type input "0908980287"
click at [816, 95] on div at bounding box center [408, 179] width 816 height 358
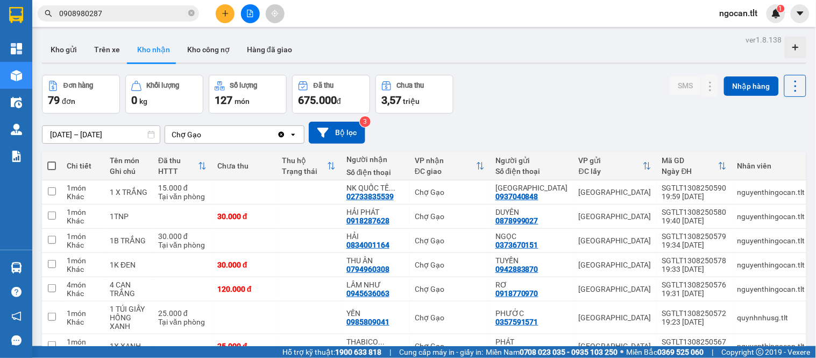
click at [62, 62] on div at bounding box center [424, 63] width 765 height 2
click at [74, 58] on button "Kho gửi" at bounding box center [64, 50] width 44 height 26
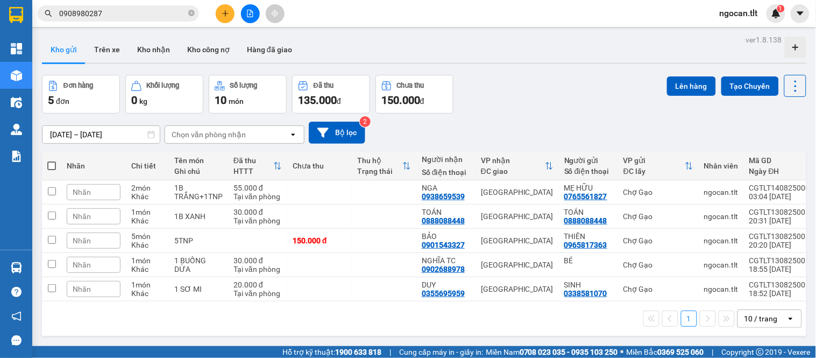
click at [573, 104] on div "Đơn hàng 5 đơn Khối lượng 0 kg Số lượng 10 món Đã thu 135.000 đ Chưa thu 150.00…" at bounding box center [424, 94] width 765 height 39
click at [611, 68] on div "ver 1.8.138 Kho gửi Trên xe Kho nhận Kho công nợ Hàng đã giao Đơn hàng 5 đơn Kh…" at bounding box center [424, 211] width 773 height 358
click at [736, 221] on button at bounding box center [743, 216] width 15 height 19
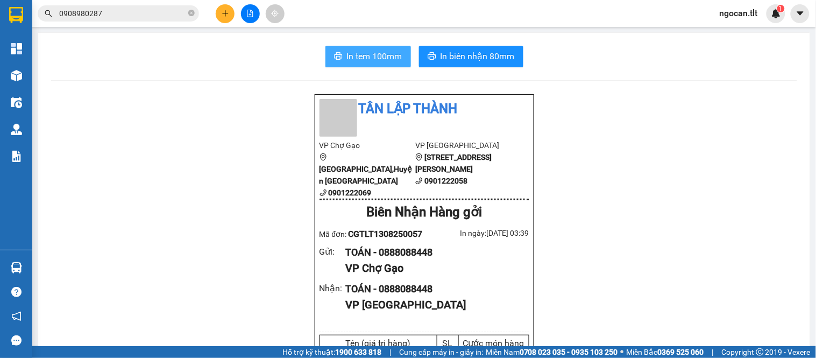
click at [383, 47] on button "In tem 100mm" at bounding box center [369, 57] width 86 height 22
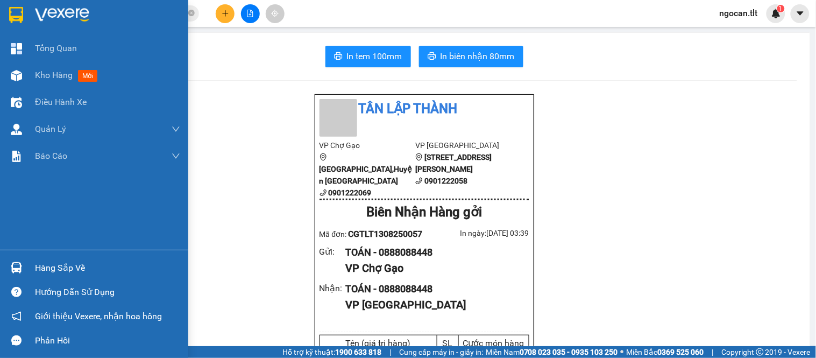
click at [1, 1] on div at bounding box center [94, 17] width 188 height 35
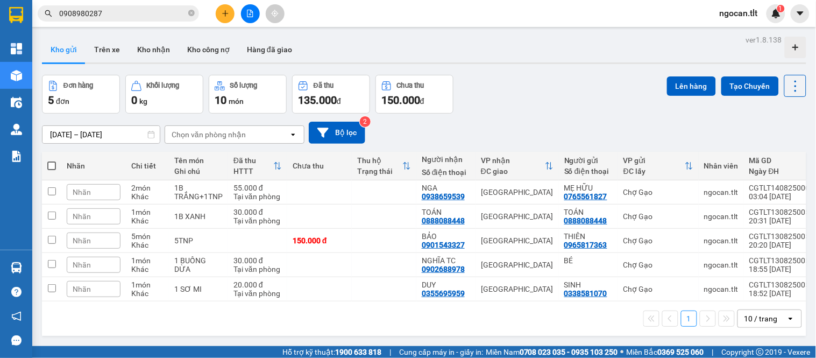
click at [54, 163] on span at bounding box center [51, 165] width 9 height 9
click at [52, 160] on input "checkbox" at bounding box center [52, 160] width 0 height 0
checkbox input "true"
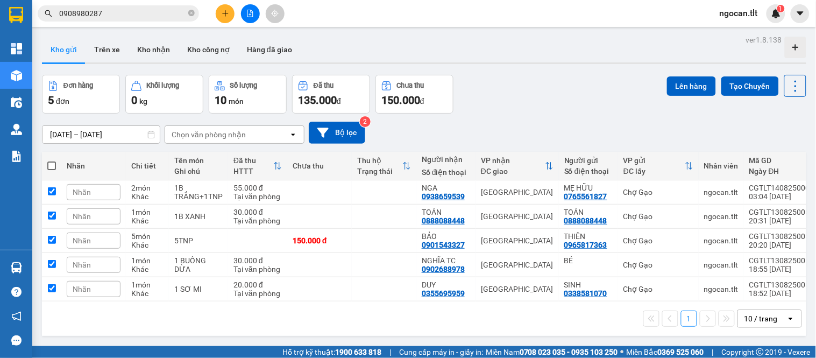
checkbox input "true"
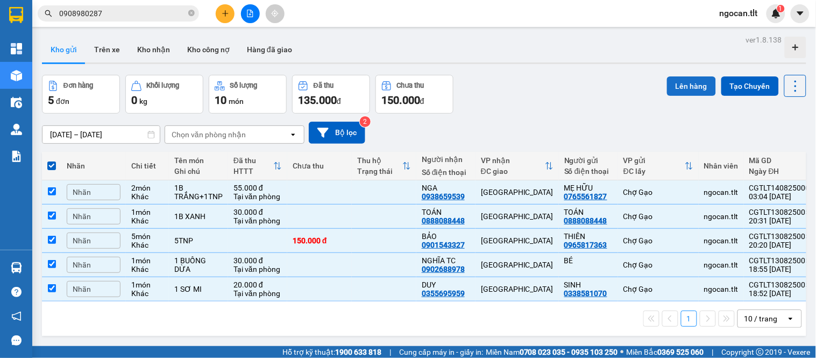
click at [690, 90] on button "Lên hàng" at bounding box center [691, 85] width 49 height 19
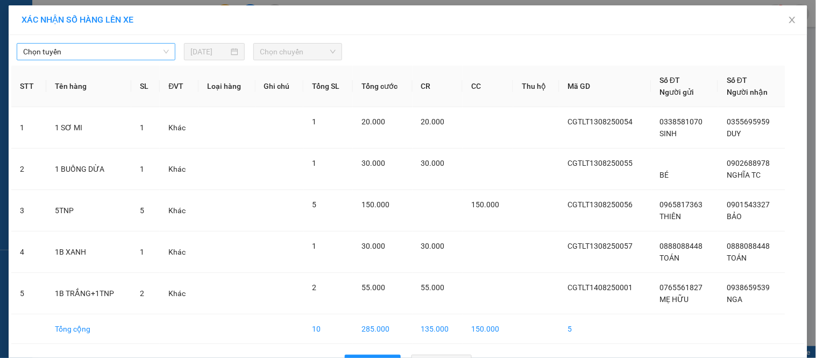
click at [66, 57] on span "Chọn tuyến" at bounding box center [96, 52] width 146 height 16
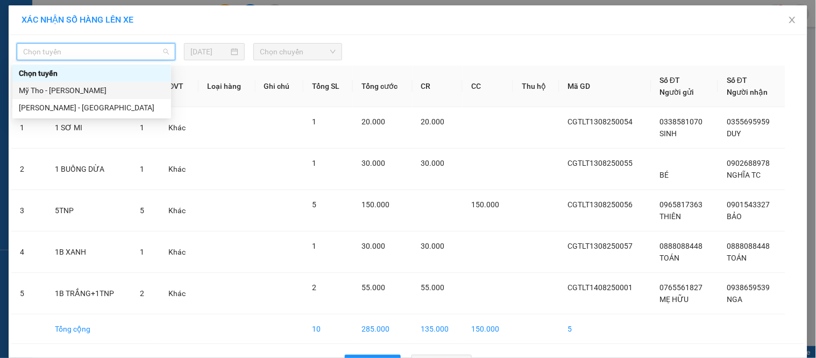
click at [65, 86] on div "Mỹ Tho - [PERSON_NAME]" at bounding box center [92, 90] width 146 height 12
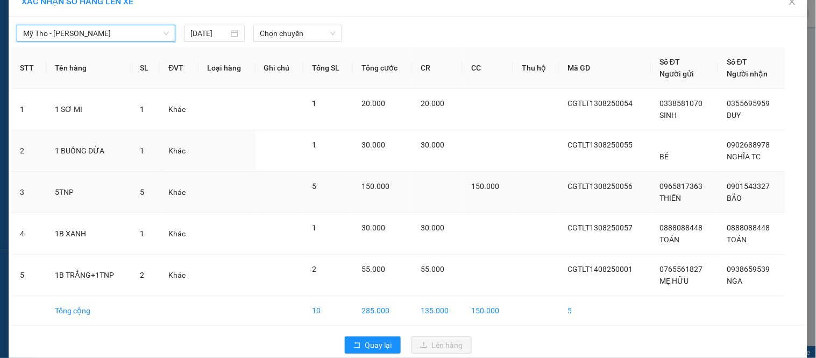
scroll to position [35, 0]
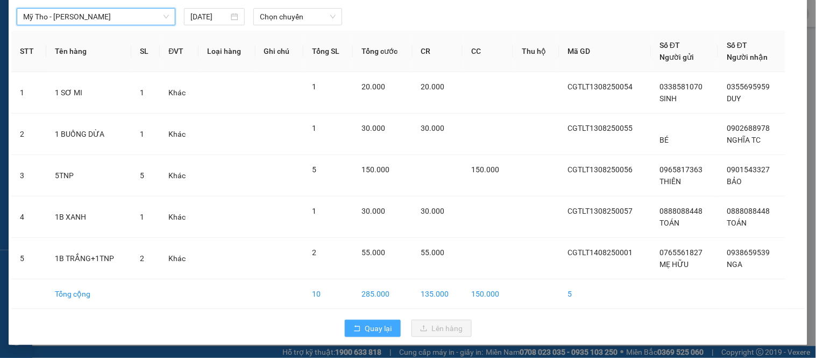
click at [377, 325] on span "Quay lại" at bounding box center [378, 328] width 27 height 12
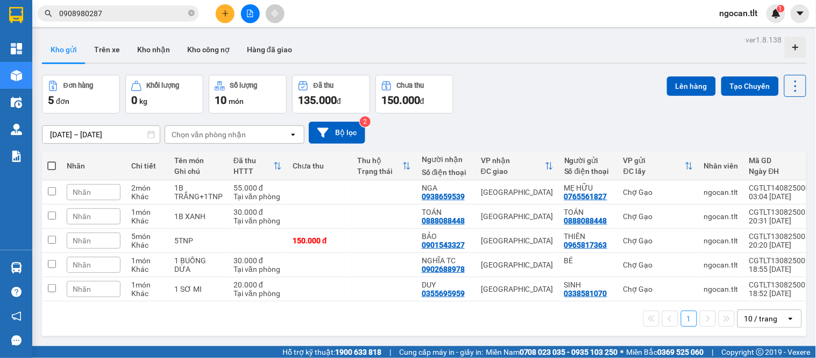
click at [58, 167] on th at bounding box center [51, 166] width 19 height 29
click at [46, 167] on th at bounding box center [51, 166] width 19 height 29
drag, startPoint x: 50, startPoint y: 163, endPoint x: 57, endPoint y: 163, distance: 6.5
click at [50, 164] on span at bounding box center [51, 165] width 9 height 9
click at [52, 160] on input "checkbox" at bounding box center [52, 160] width 0 height 0
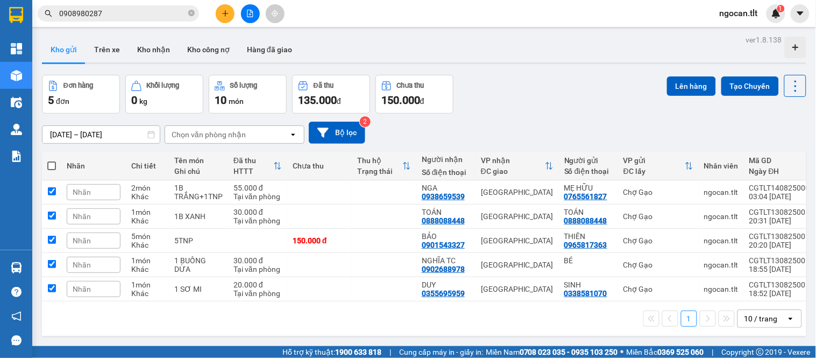
checkbox input "true"
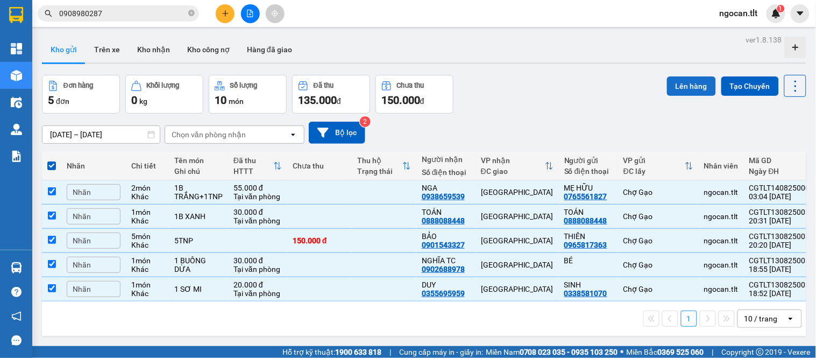
click at [677, 89] on button "Lên hàng" at bounding box center [691, 85] width 49 height 19
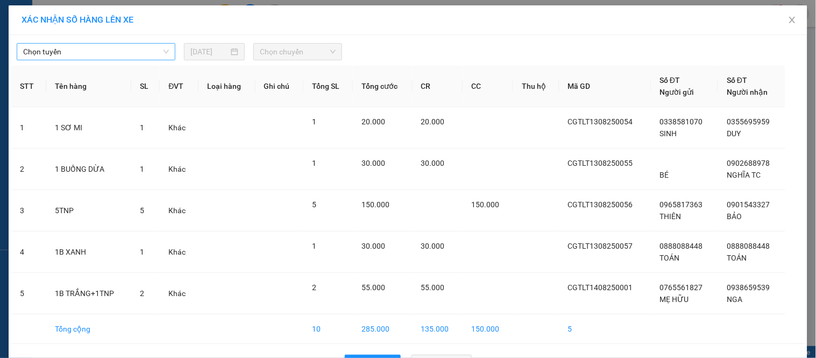
click at [113, 56] on span "Chọn tuyến" at bounding box center [96, 52] width 146 height 16
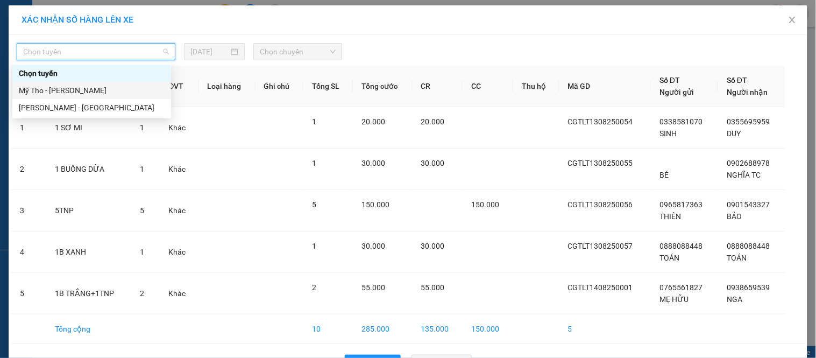
click at [94, 88] on div "Mỹ Tho - [PERSON_NAME]" at bounding box center [92, 90] width 146 height 12
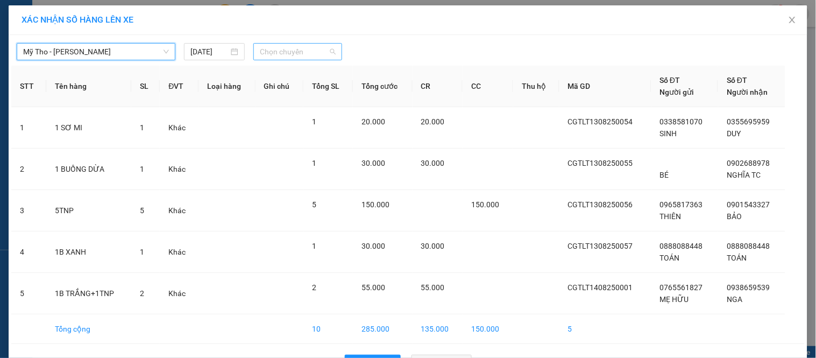
click at [283, 52] on span "Chọn chuyến" at bounding box center [298, 52] width 76 height 16
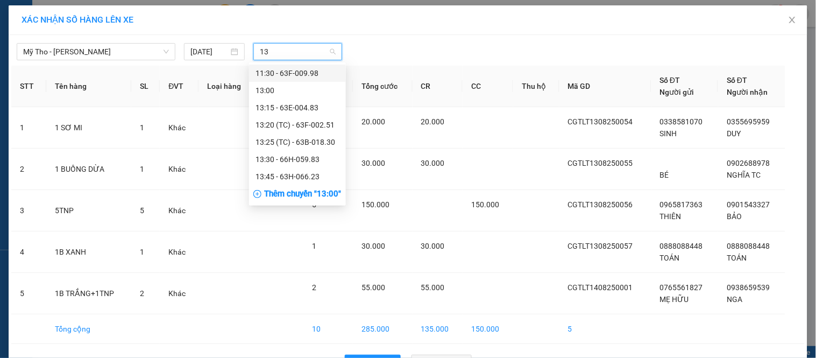
type input "1"
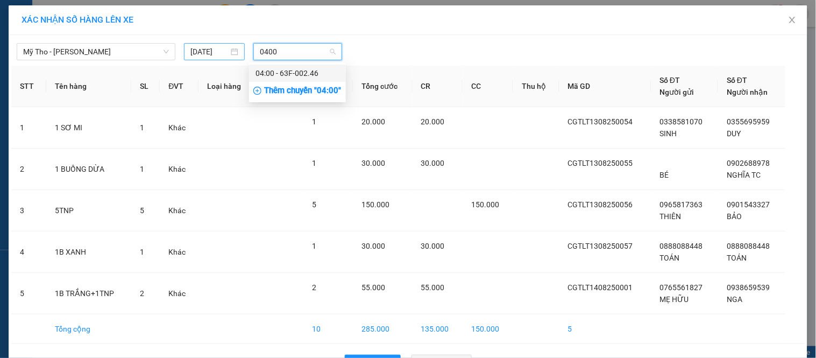
type input "0400"
click at [214, 57] on input "13/08/2025" at bounding box center [209, 52] width 38 height 12
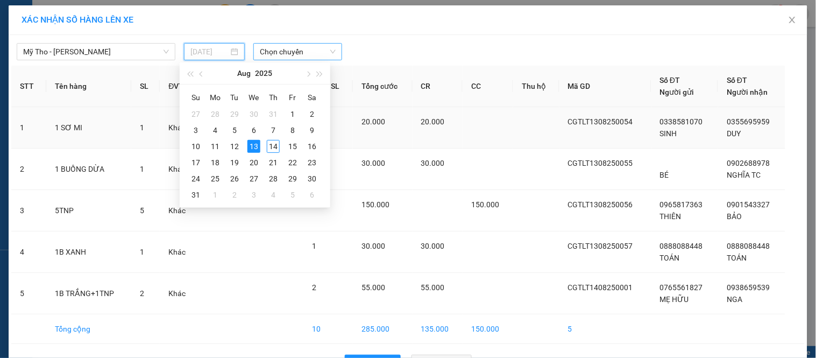
click at [275, 143] on div "14" at bounding box center [273, 146] width 13 height 13
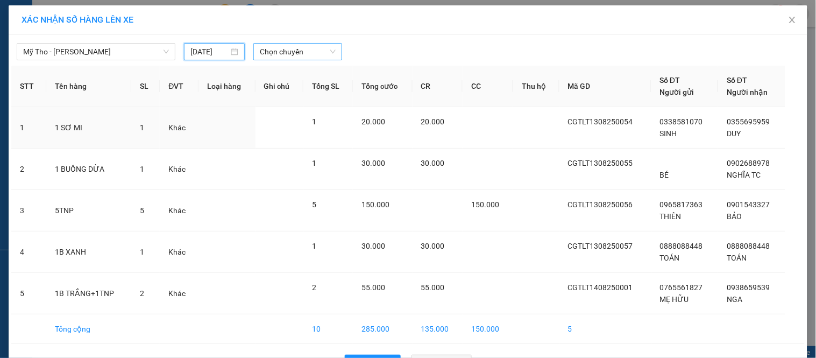
type input "[DATE]"
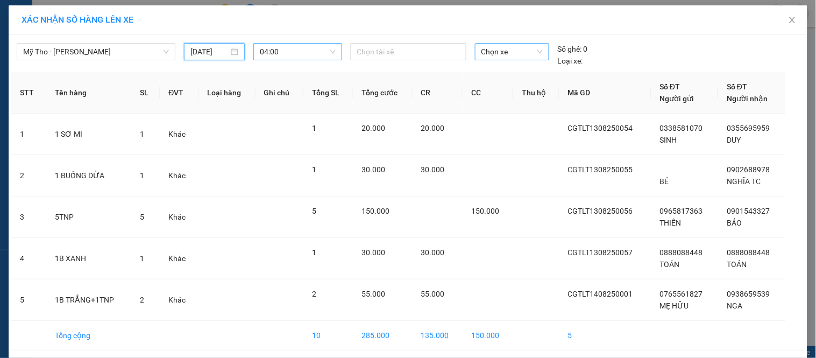
click at [486, 45] on span "Chọn xe" at bounding box center [512, 52] width 61 height 16
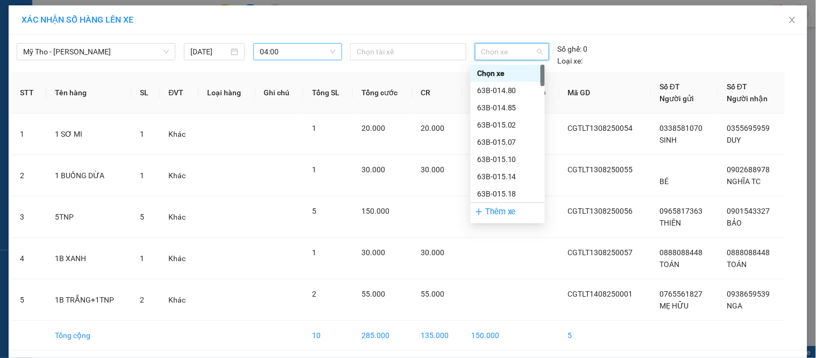
type input "1"
type input "844"
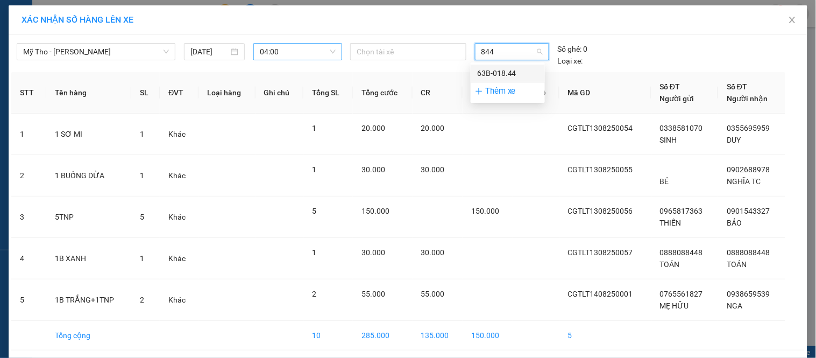
click at [507, 71] on div "63B-018.44" at bounding box center [507, 73] width 61 height 12
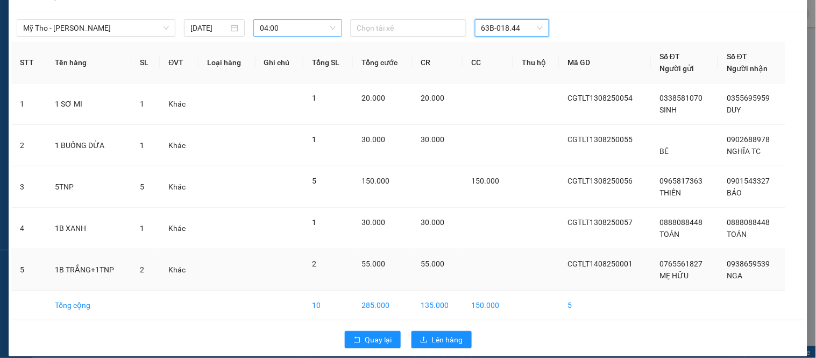
scroll to position [35, 0]
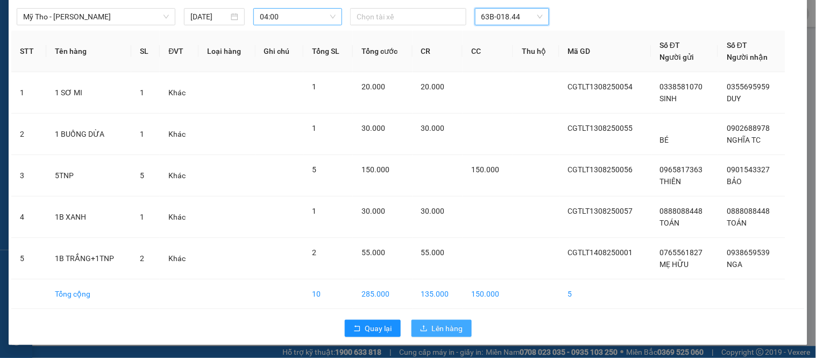
click at [446, 331] on span "Lên hàng" at bounding box center [447, 328] width 31 height 12
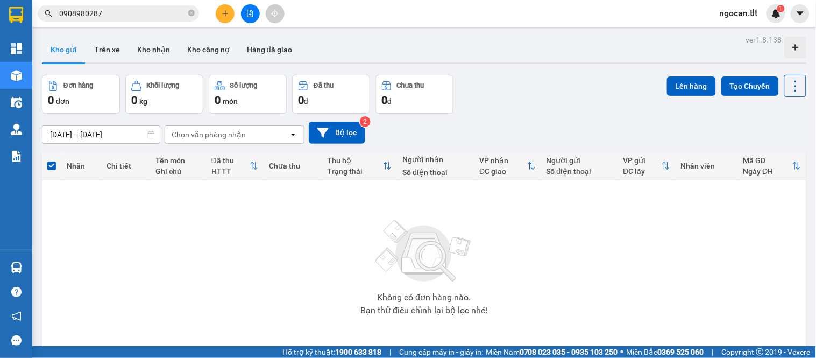
click at [0, 6] on div at bounding box center [16, 17] width 32 height 35
click at [192, 11] on icon "close-circle" at bounding box center [191, 13] width 6 height 6
click at [163, 50] on button "Kho nhận" at bounding box center [154, 50] width 50 height 26
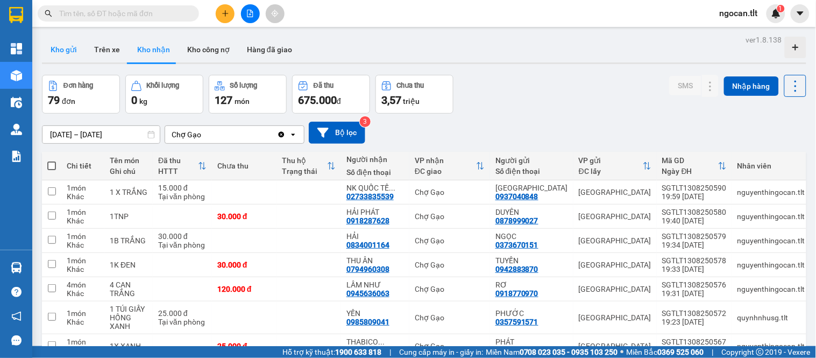
click at [67, 56] on button "Kho gửi" at bounding box center [64, 50] width 44 height 26
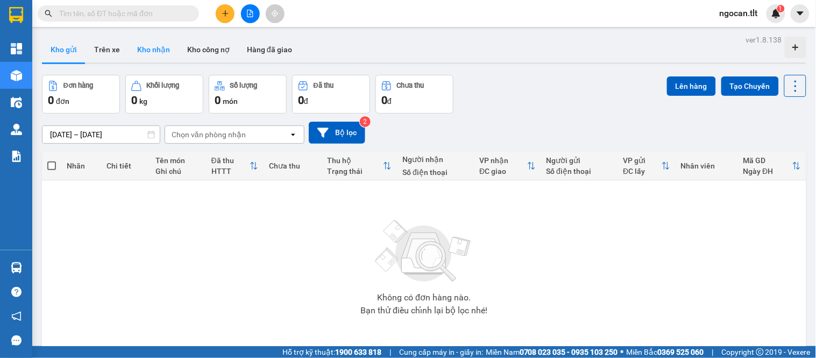
click at [168, 47] on button "Kho nhận" at bounding box center [154, 50] width 50 height 26
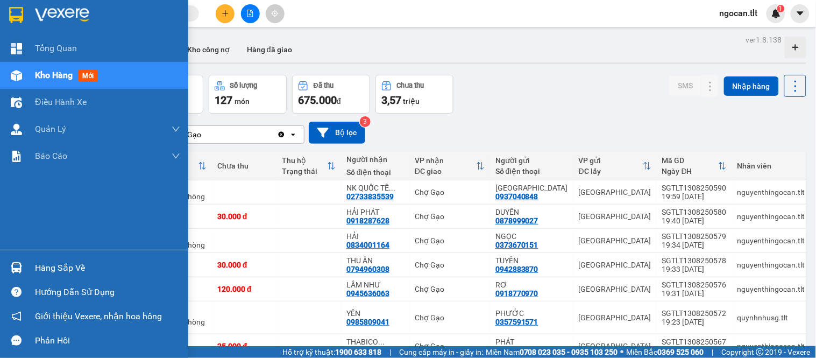
click at [16, 270] on img at bounding box center [16, 267] width 11 height 11
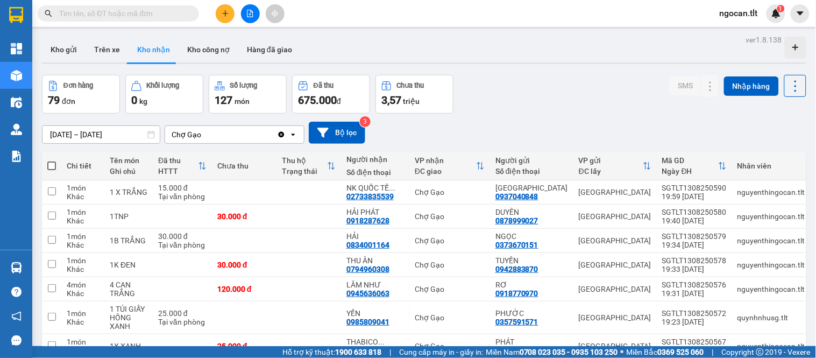
click at [504, 82] on section "Kết quả tìm kiếm ( 7 ) Bộ lọc Gửi 3 ngày gần nhất Mã ĐH Trạng thái Món hàng Thu…" at bounding box center [408, 179] width 816 height 358
click at [71, 52] on button "Kho gửi" at bounding box center [64, 50] width 44 height 26
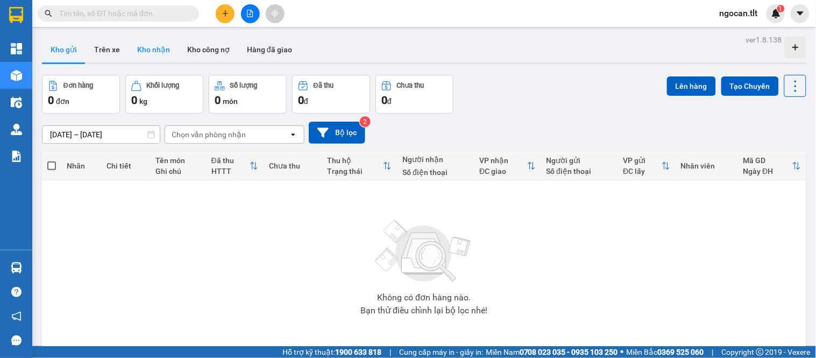
drag, startPoint x: 140, startPoint y: 52, endPoint x: 135, endPoint y: 50, distance: 5.8
click at [139, 52] on button "Kho nhận" at bounding box center [154, 50] width 50 height 26
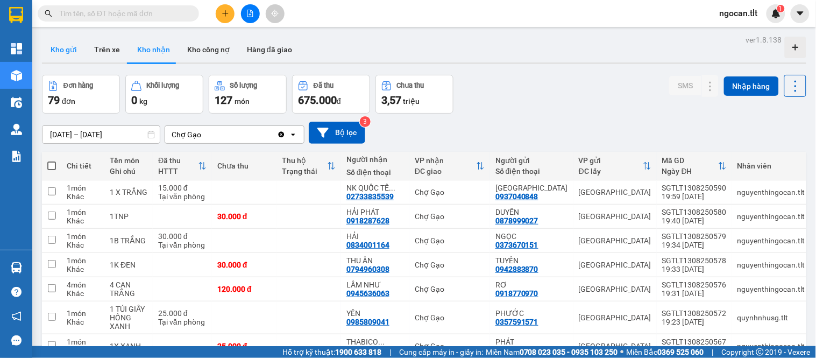
click at [58, 58] on button "Kho gửi" at bounding box center [64, 50] width 44 height 26
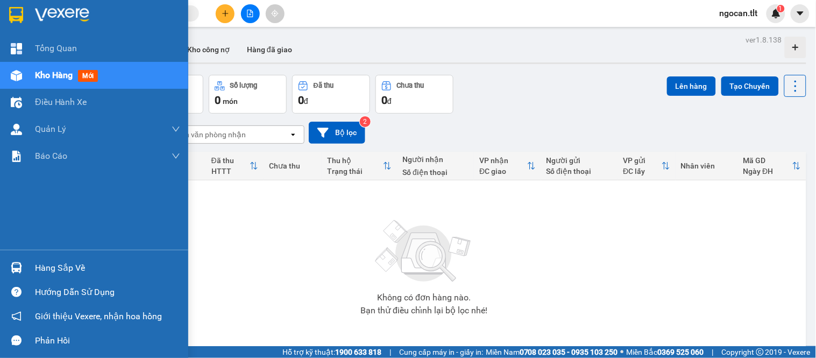
click at [4, 272] on div "Hàng sắp về" at bounding box center [94, 268] width 188 height 24
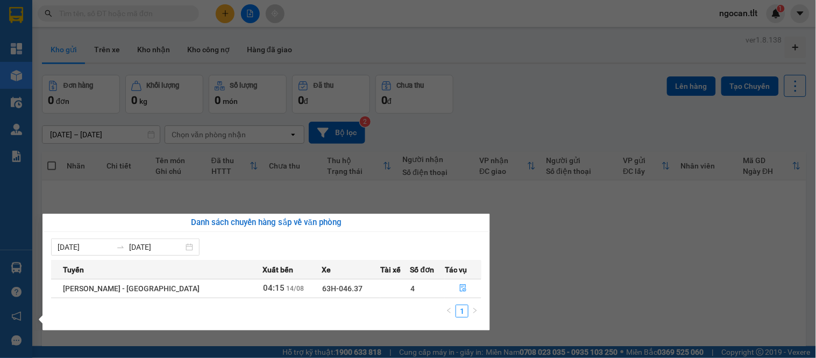
click at [521, 125] on section "Kết quả tìm kiếm ( 7 ) Bộ lọc Gửi 3 ngày gần nhất Mã ĐH Trạng thái Món hàng Thu…" at bounding box center [408, 179] width 816 height 358
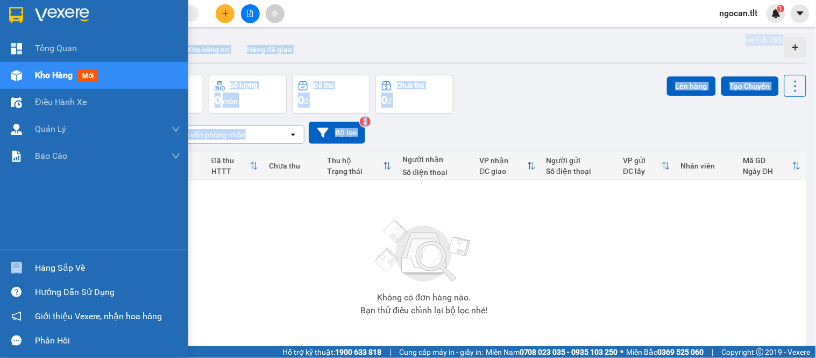
drag, startPoint x: 34, startPoint y: 272, endPoint x: 18, endPoint y: 265, distance: 17.6
click at [18, 265] on section "Kết quả tìm kiếm ( 7 ) Bộ lọc Gửi 3 ngày gần nhất Mã ĐH Trạng thái Món hàng Thu…" at bounding box center [408, 179] width 816 height 358
click at [18, 265] on img at bounding box center [16, 267] width 11 height 11
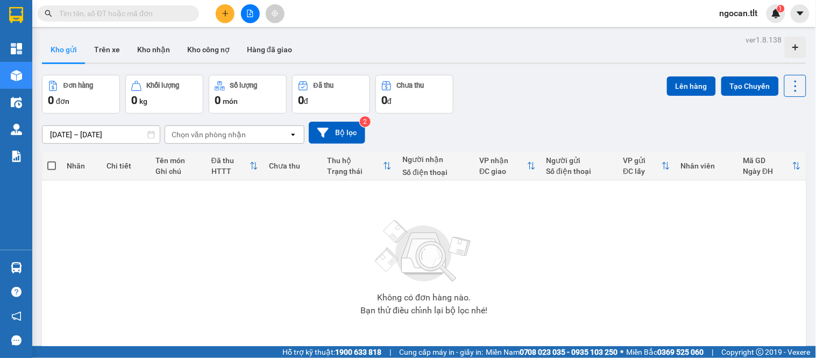
click at [249, 153] on section "Kết quả tìm kiếm ( 7 ) Bộ lọc Gửi 3 ngày gần nhất Mã ĐH Trạng thái Món hàng Thu…" at bounding box center [408, 179] width 816 height 358
click at [249, 153] on th "Đã thu HTTT" at bounding box center [235, 166] width 58 height 29
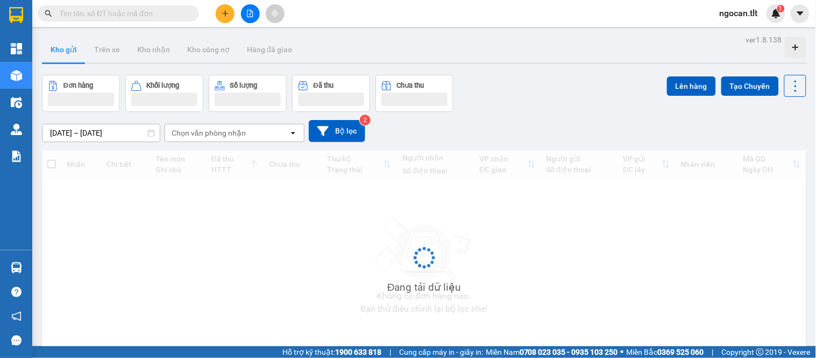
click at [591, 70] on div "ver 1.8.138 Kho gửi Trên xe Kho nhận Kho công nợ Hàng đã giao Đơn hàng Khối lượ…" at bounding box center [424, 211] width 773 height 358
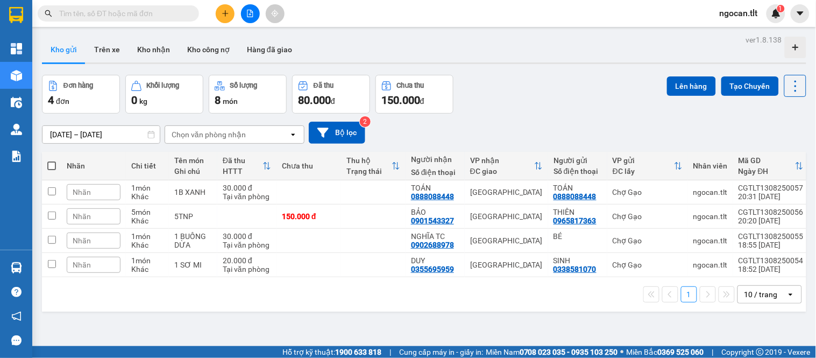
click at [243, 15] on button at bounding box center [250, 13] width 19 height 19
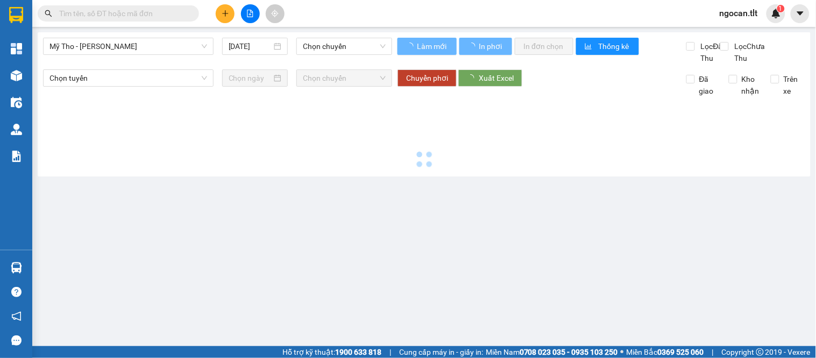
type input "[DATE]"
click at [300, 59] on div "Mỹ Tho - [PERSON_NAME] [DATE] [PERSON_NAME]" at bounding box center [217, 51] width 349 height 26
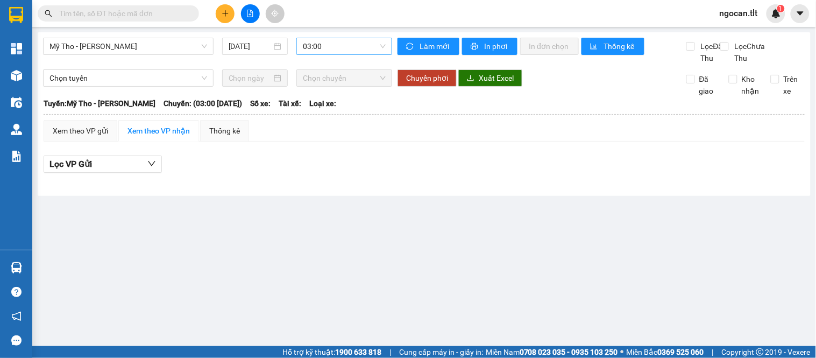
click at [320, 46] on span "03:00" at bounding box center [344, 46] width 83 height 16
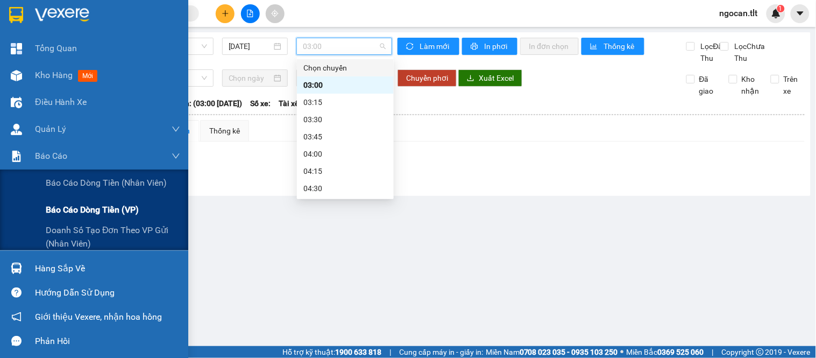
click at [53, 204] on span "Báo cáo dòng tiền (VP)" at bounding box center [92, 209] width 93 height 13
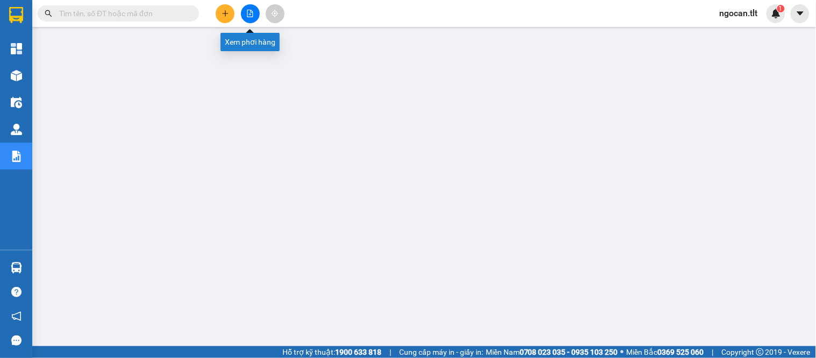
click at [255, 12] on button at bounding box center [250, 13] width 19 height 19
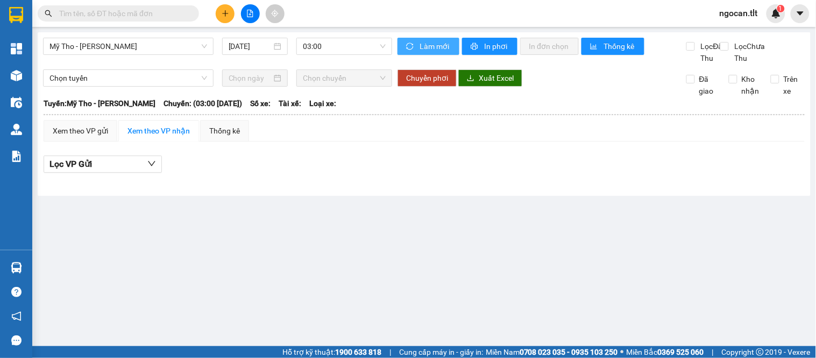
click at [431, 57] on div "Làm mới In phơi In đơn chọn Thống kê" at bounding box center [542, 51] width 289 height 26
click at [429, 52] on button "Làm mới" at bounding box center [429, 46] width 62 height 17
click at [363, 51] on span "03:00" at bounding box center [344, 46] width 83 height 16
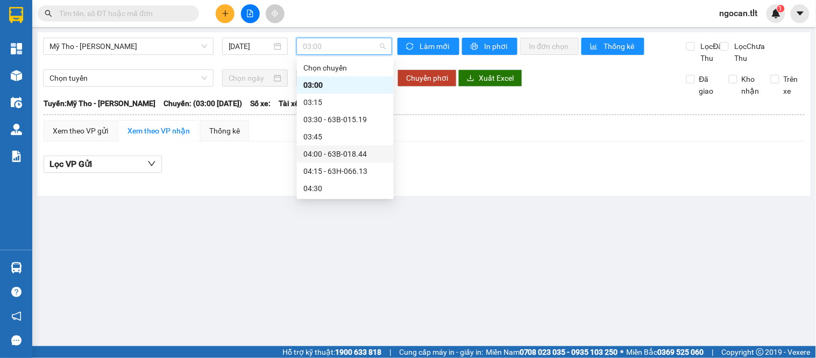
click at [325, 155] on div "04:00 - 63B-018.44" at bounding box center [346, 154] width 84 height 12
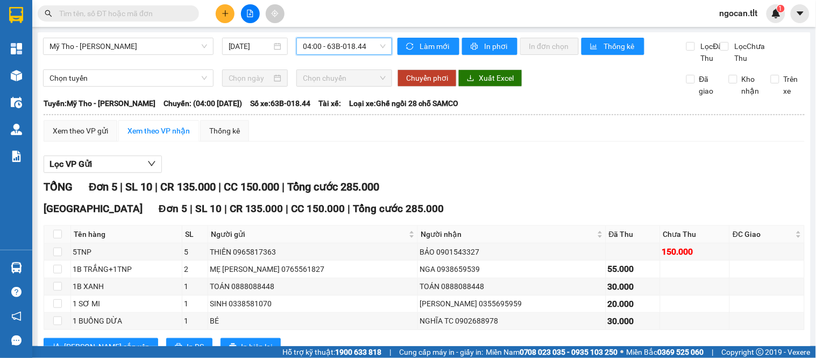
click at [331, 45] on span "04:00 - 63B-018.44" at bounding box center [344, 46] width 83 height 16
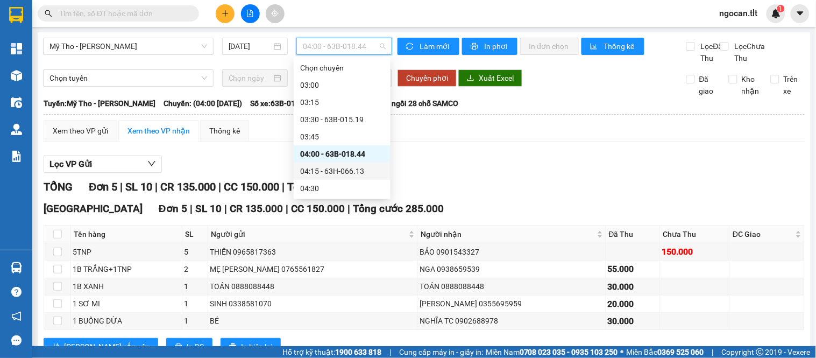
click at [329, 175] on div "04:15 - 63H-066.13" at bounding box center [342, 171] width 84 height 12
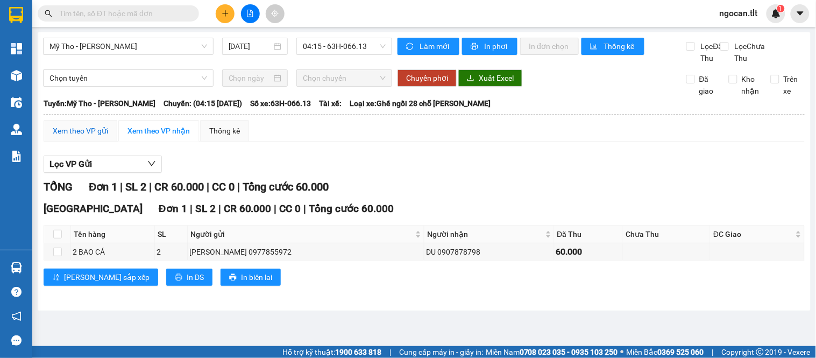
click at [93, 137] on div "Xem theo VP gửi" at bounding box center [80, 131] width 55 height 12
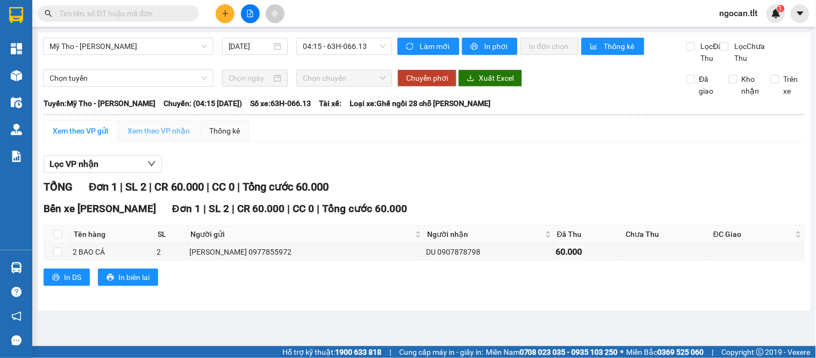
click at [145, 135] on div "Xem theo VP nhận" at bounding box center [158, 131] width 81 height 22
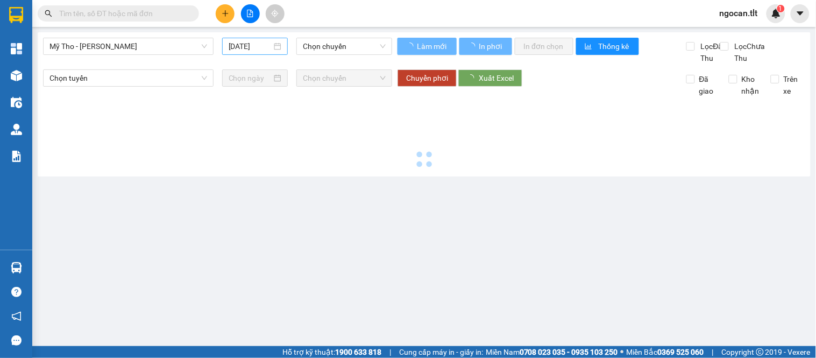
type input "[DATE]"
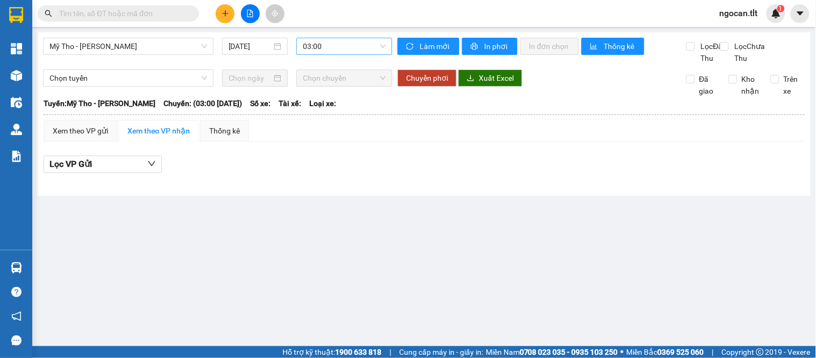
click at [326, 39] on span "03:00" at bounding box center [344, 46] width 83 height 16
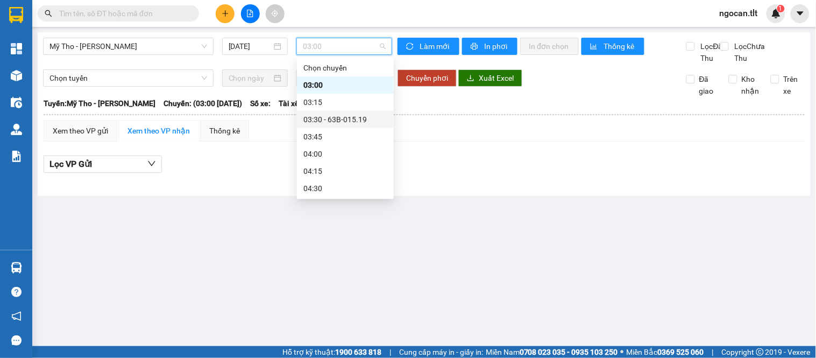
click at [352, 119] on div "03:30 - 63B-015.19" at bounding box center [346, 120] width 84 height 12
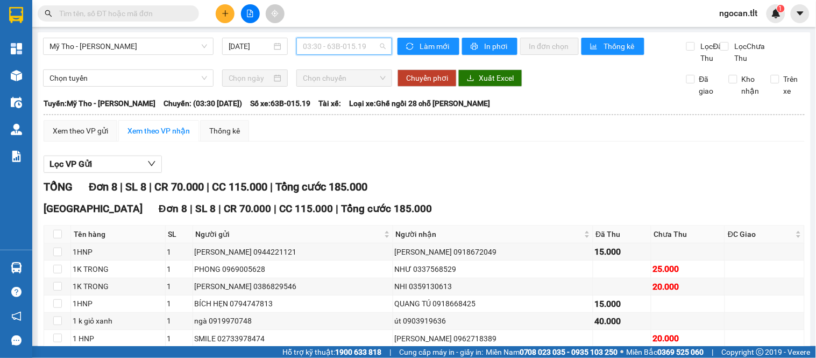
click at [357, 43] on span "03:30 - 63B-015.19" at bounding box center [344, 46] width 83 height 16
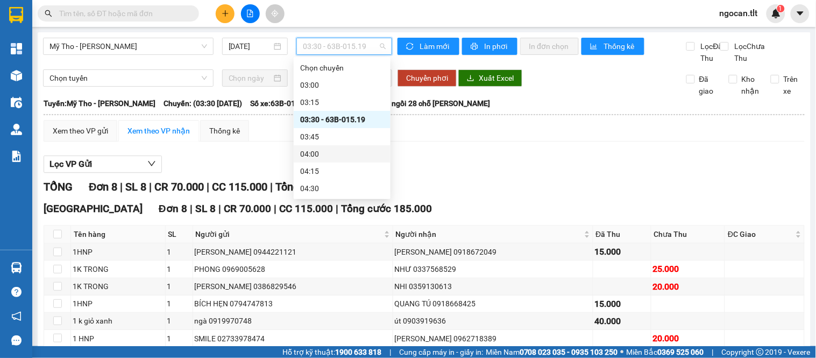
click at [335, 157] on div "04:00" at bounding box center [342, 154] width 84 height 12
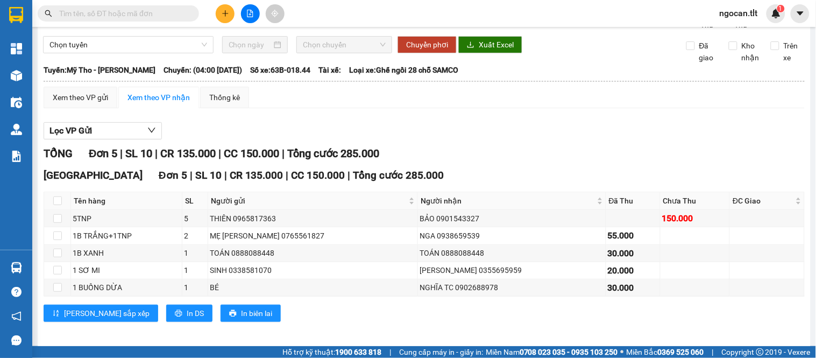
scroll to position [51, 0]
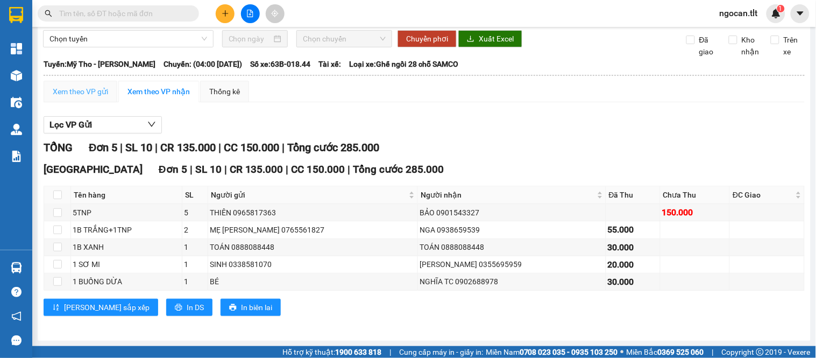
click at [93, 97] on div "Xem theo VP gửi" at bounding box center [81, 92] width 74 height 22
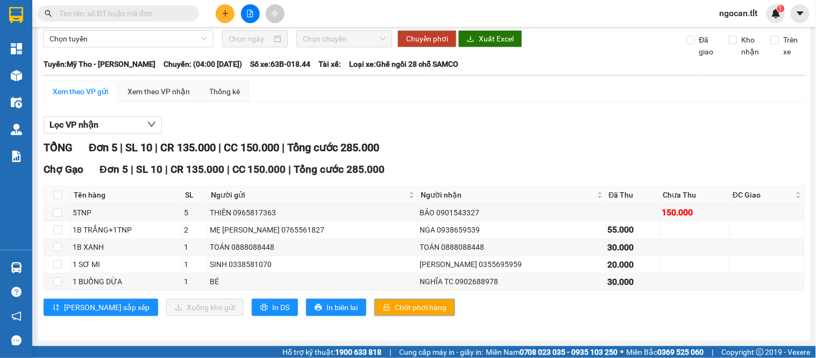
click at [395, 308] on span "Chốt phơi hàng" at bounding box center [421, 307] width 52 height 12
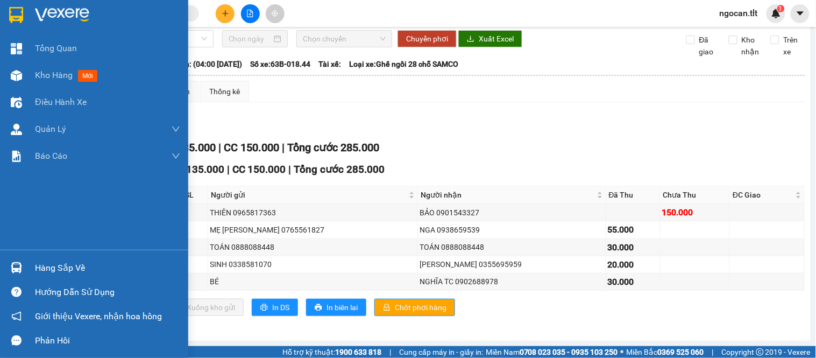
click at [0, 2] on div at bounding box center [94, 17] width 188 height 35
